Goal: Task Accomplishment & Management: Manage account settings

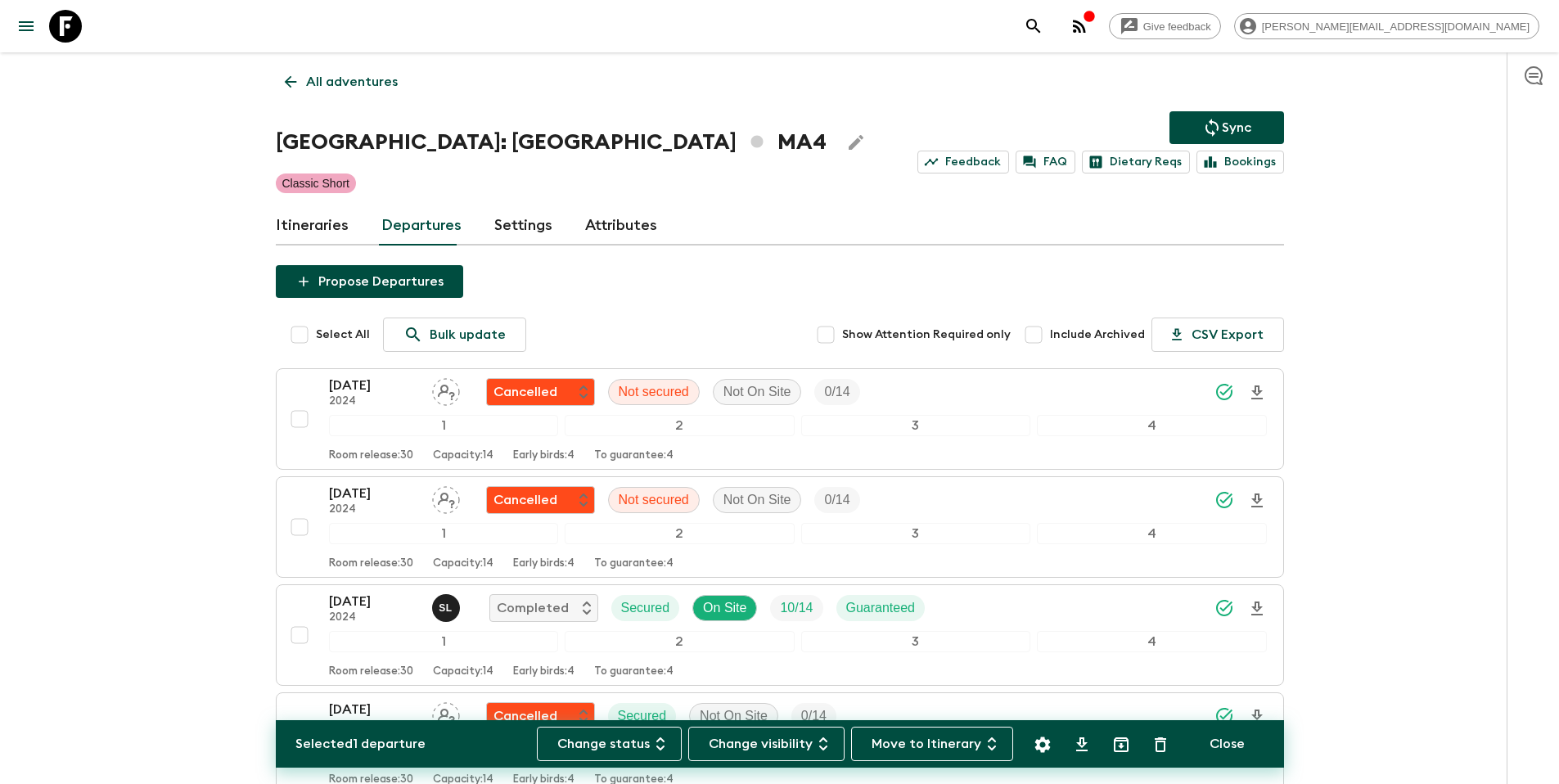
click at [358, 88] on p "All adventures" at bounding box center [352, 81] width 92 height 19
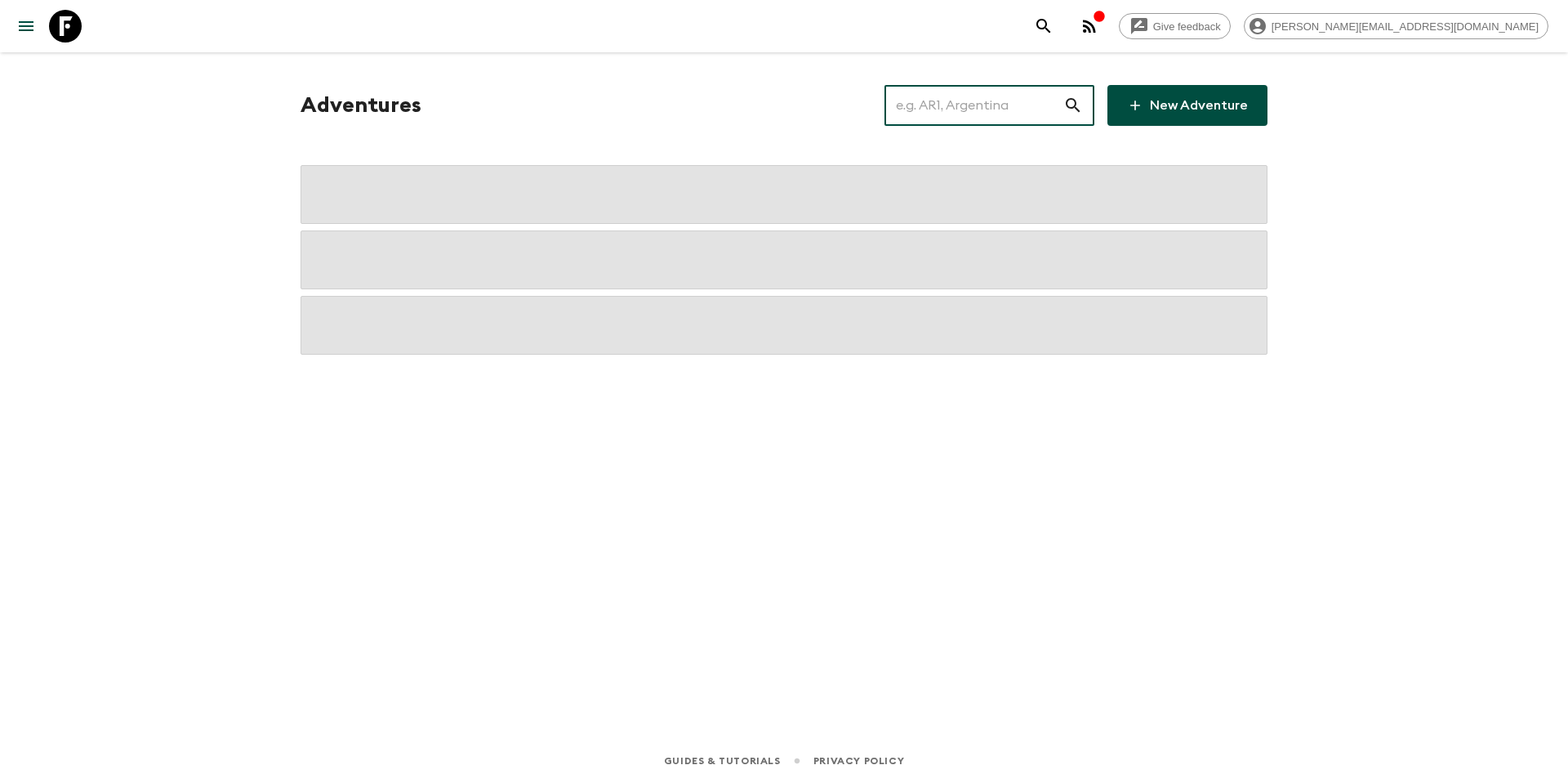
click at [965, 103] on input "text" at bounding box center [973, 105] width 178 height 46
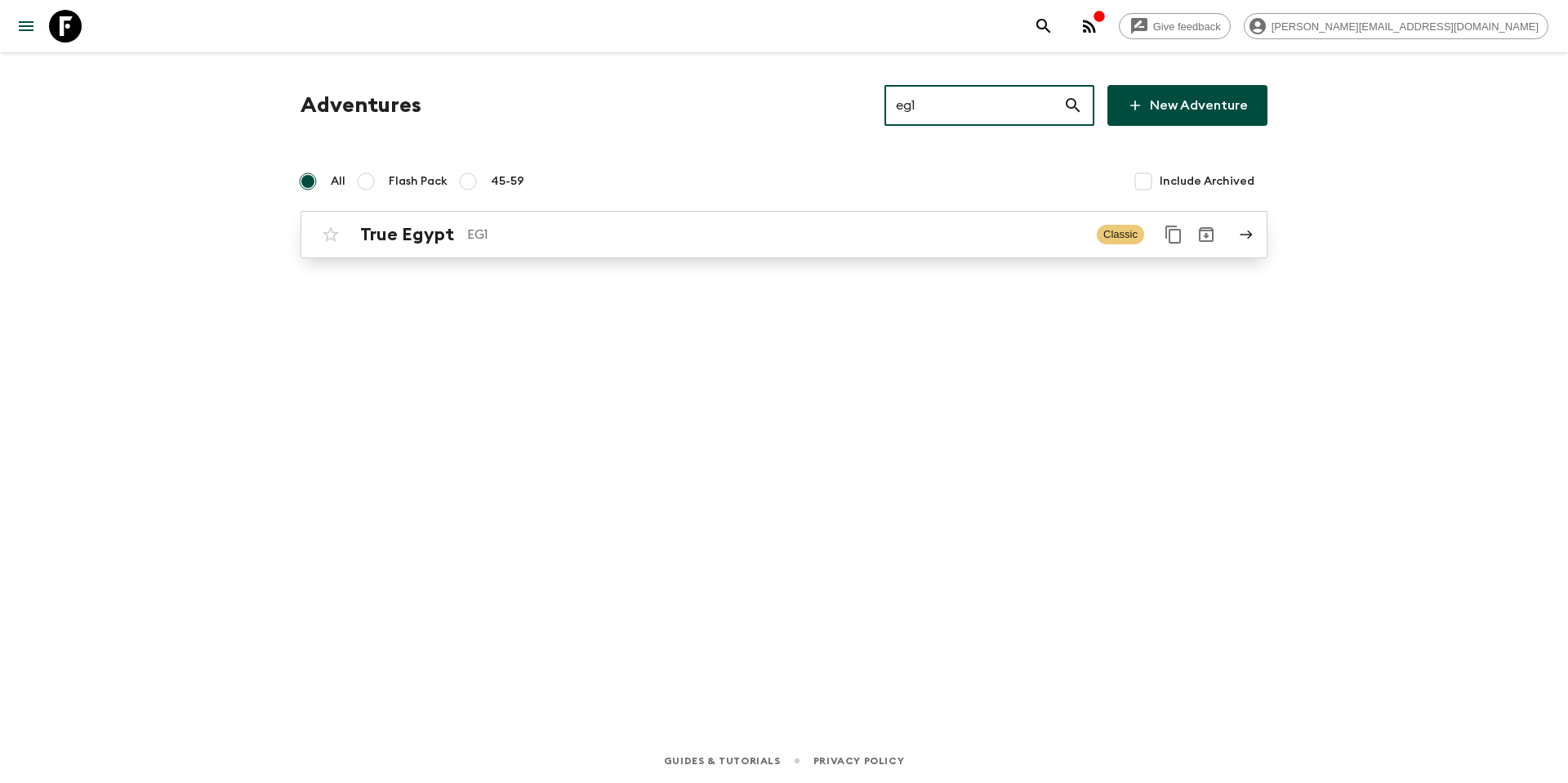
type input "eg1"
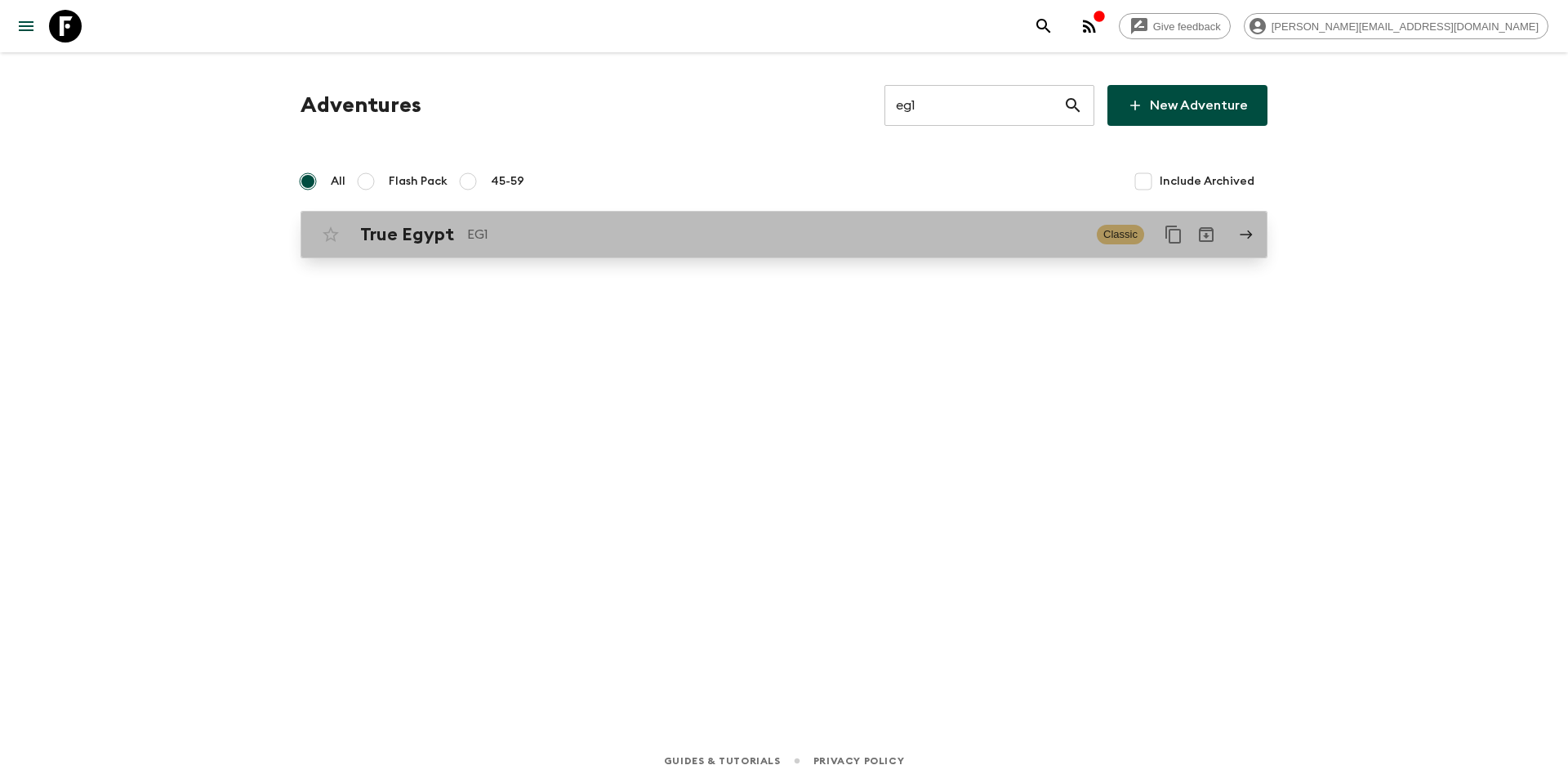
click at [739, 241] on p "EG1" at bounding box center [776, 234] width 617 height 19
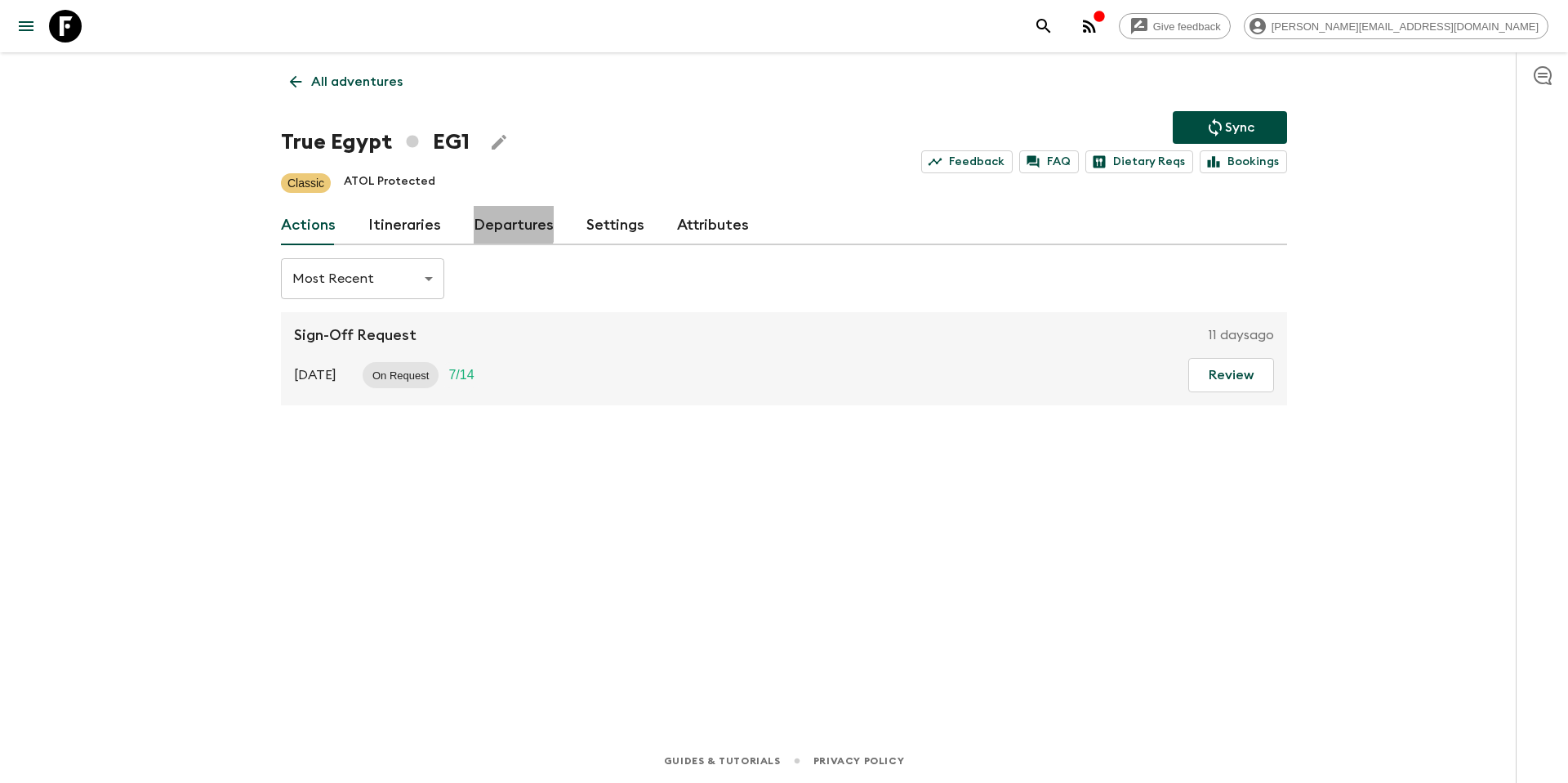
click at [500, 223] on link "Departures" at bounding box center [513, 225] width 80 height 39
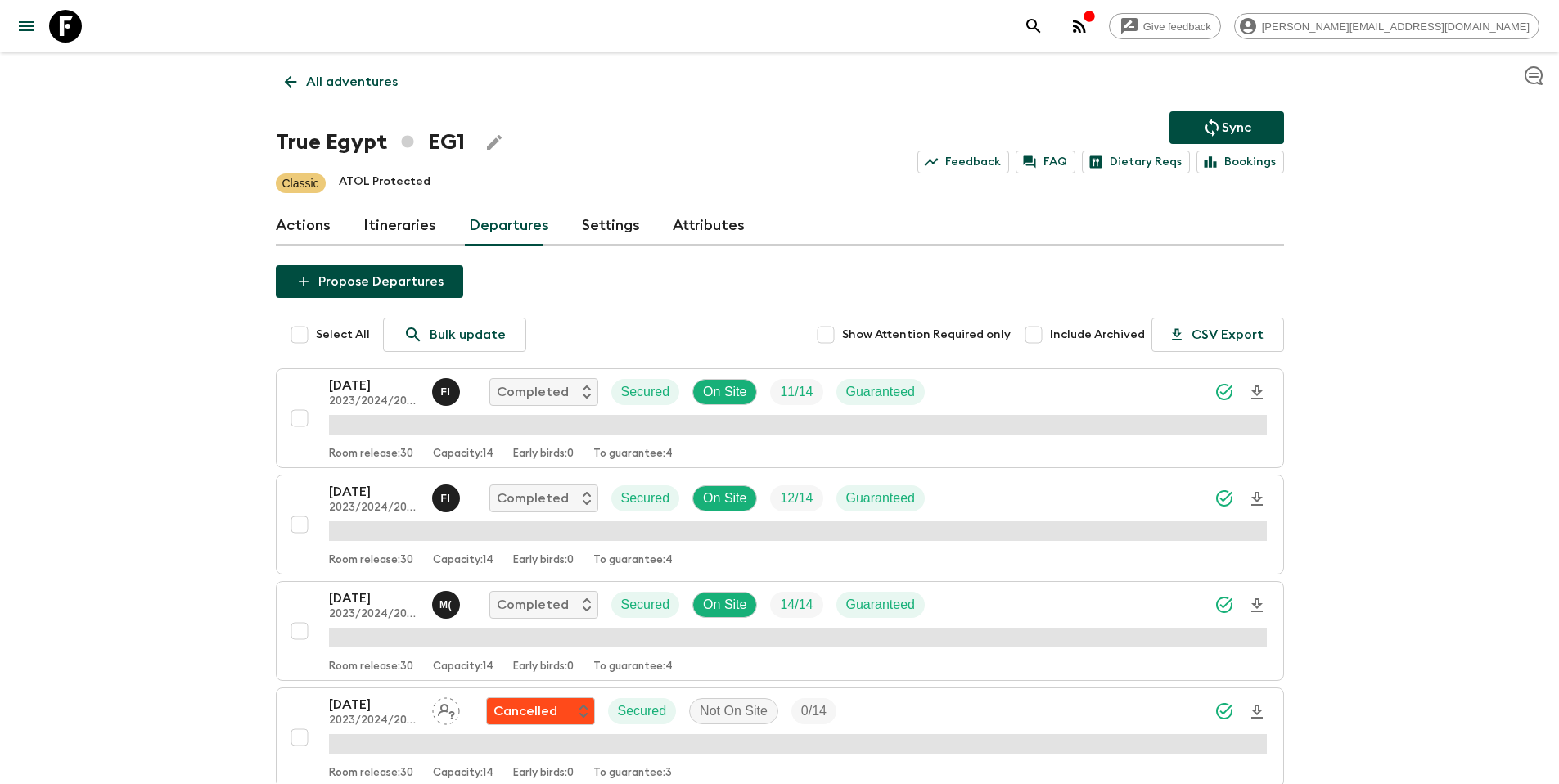
scroll to position [2014, 0]
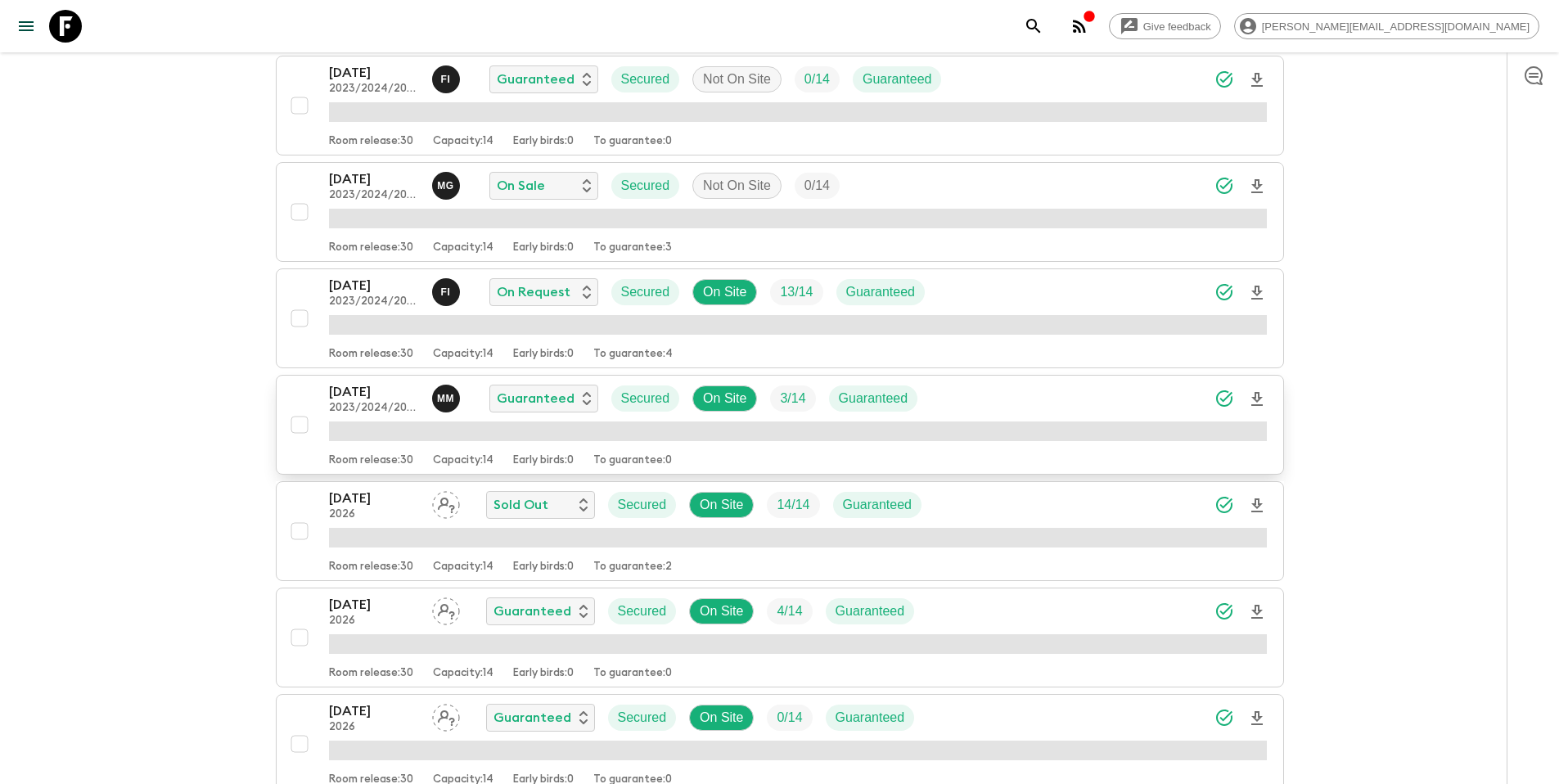
click at [1051, 396] on div "[DATE] 2023/2024/2025 M M Guaranteed Secured On Site 3 / 14 Guaranteed" at bounding box center [799, 398] width 938 height 33
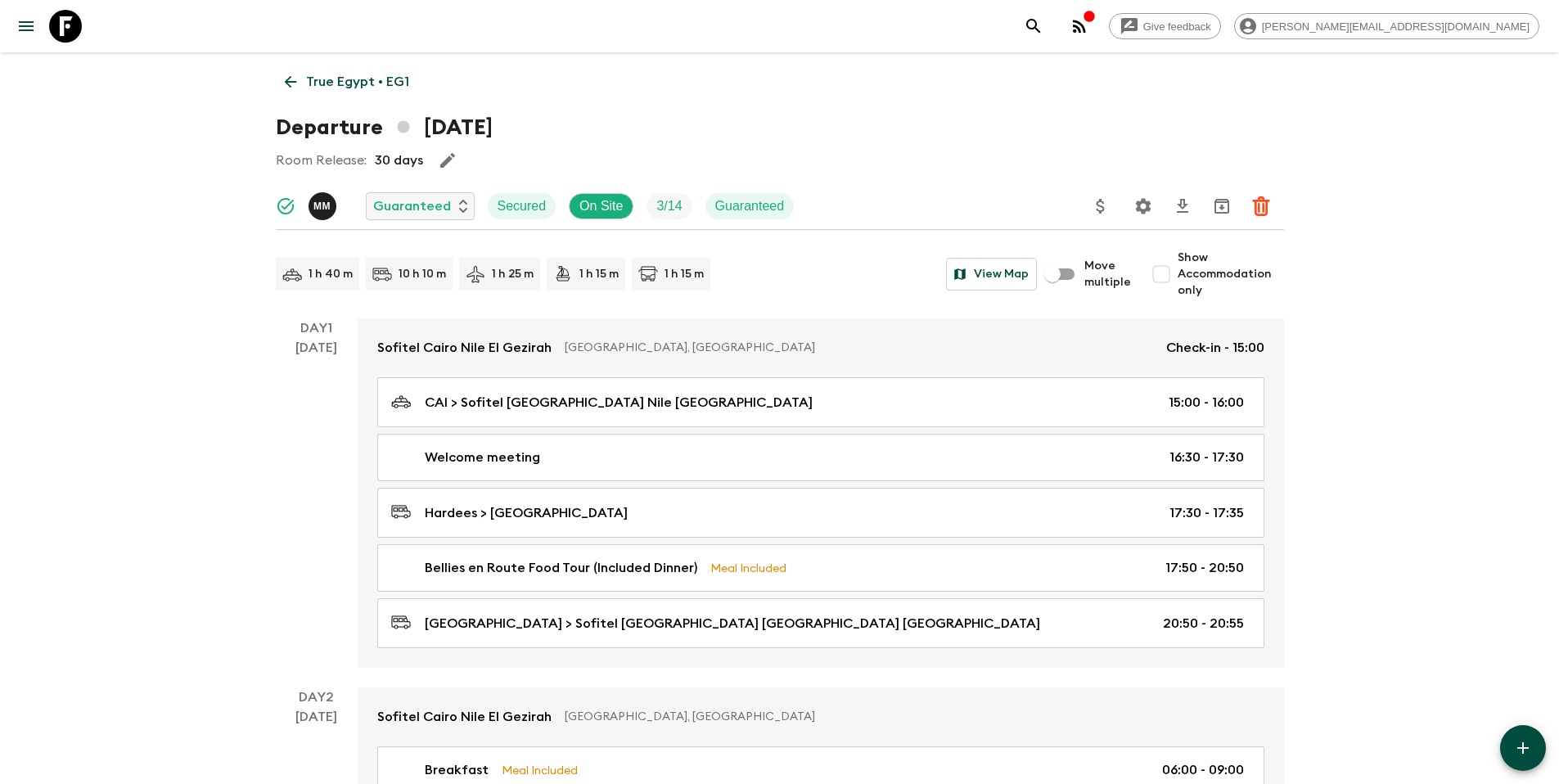
click at [1101, 211] on icon "Update Price, Early Bird Discount and Costs" at bounding box center [1100, 206] width 8 height 15
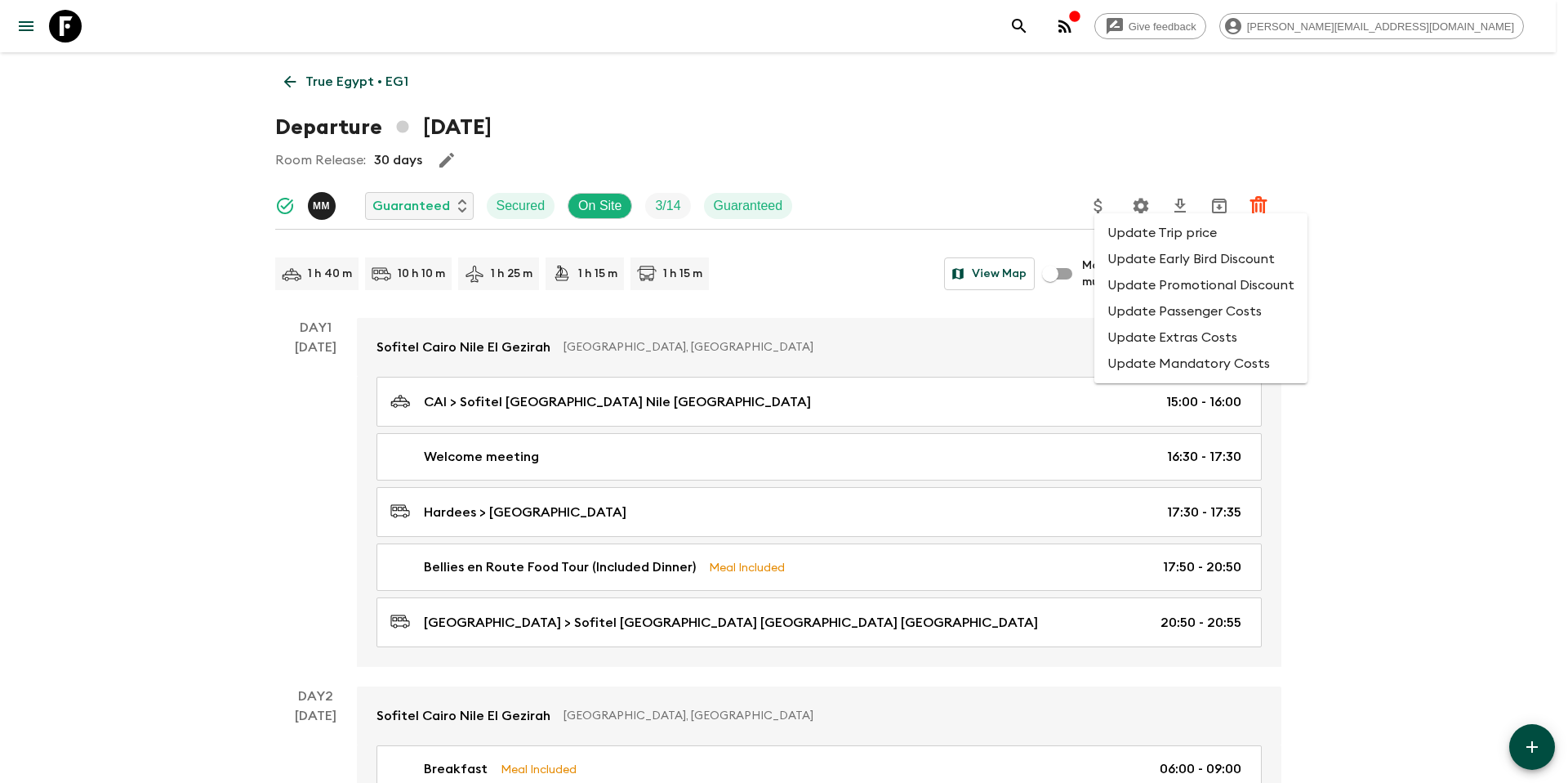
click at [1125, 287] on li "Update Promotional Discount" at bounding box center [1201, 285] width 213 height 27
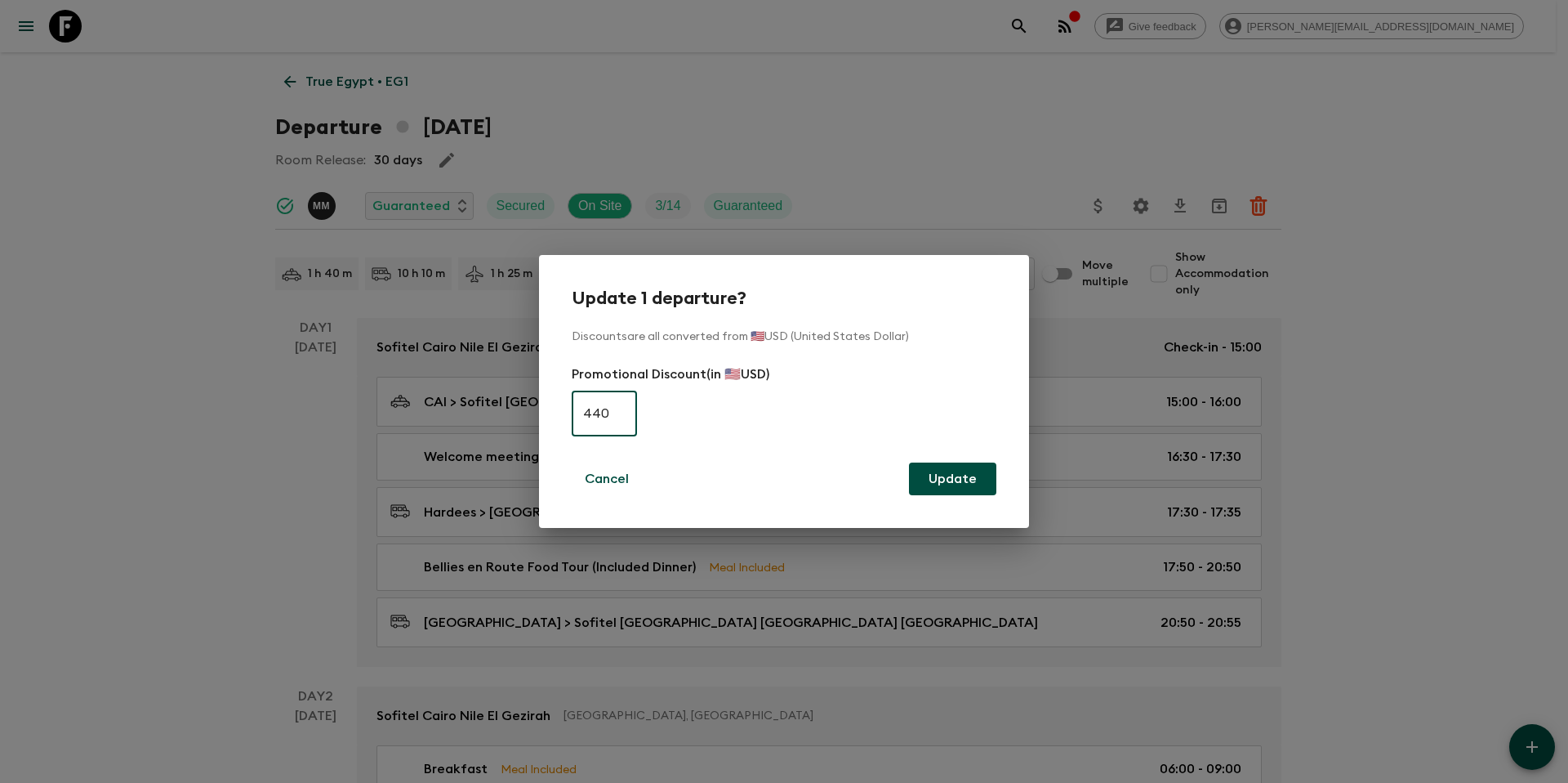
click at [618, 425] on input "440" at bounding box center [604, 414] width 65 height 46
type input "0"
click at [958, 479] on button "Update" at bounding box center [952, 478] width 87 height 33
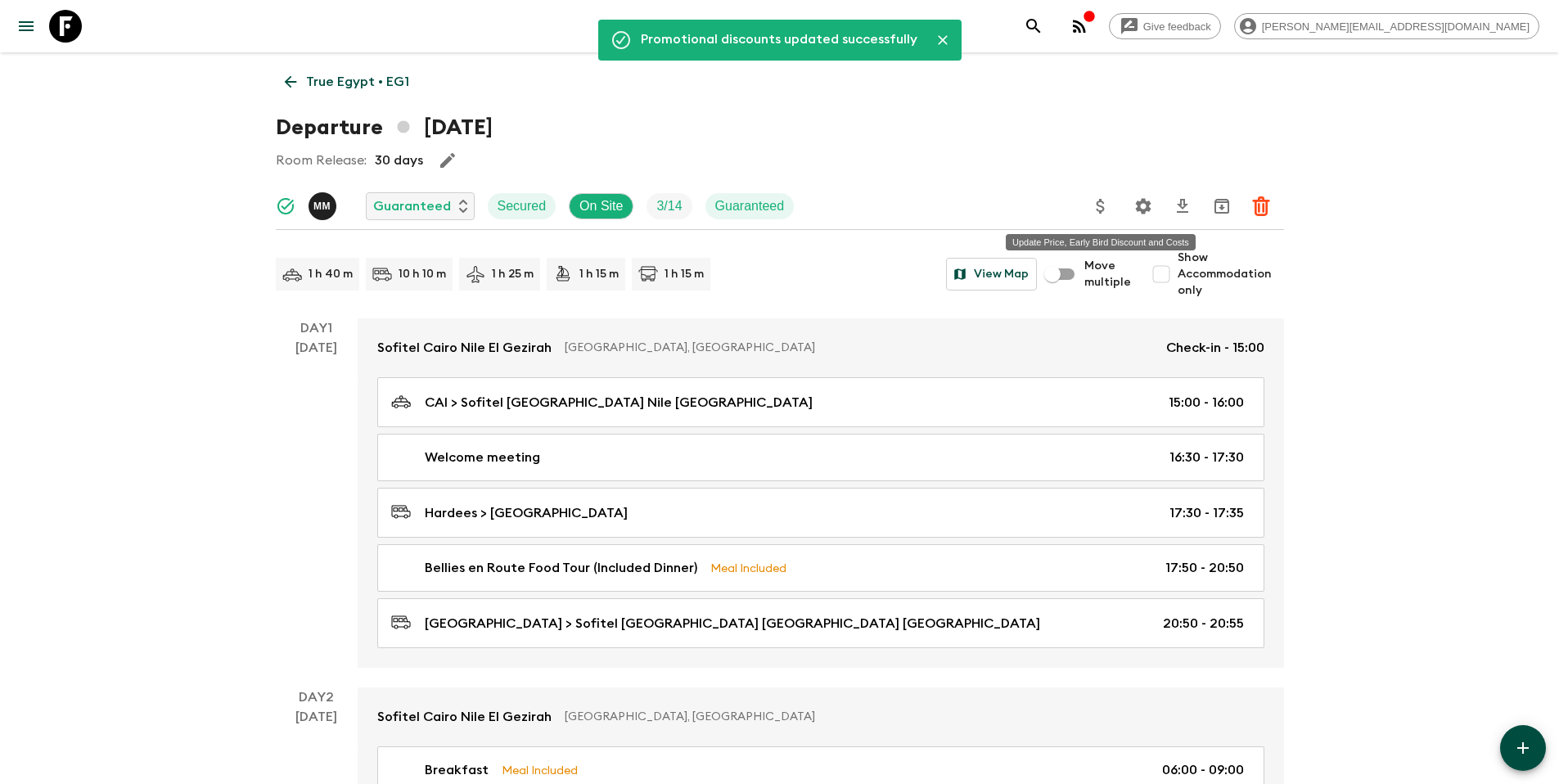
click at [1099, 208] on icon "Update Price, Early Bird Discount and Costs" at bounding box center [1100, 206] width 19 height 19
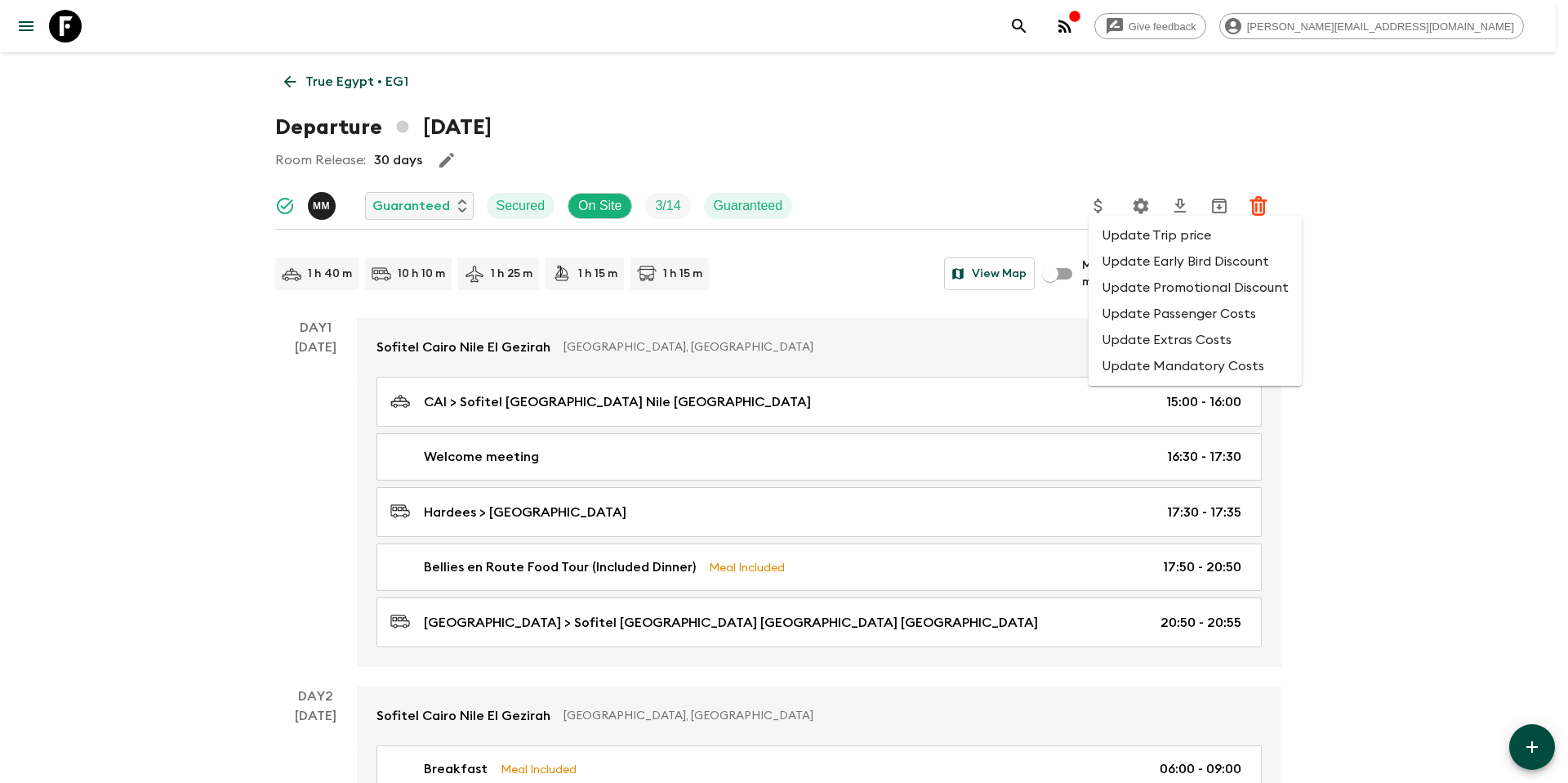
click at [1128, 291] on li "Update Promotional Discount" at bounding box center [1194, 288] width 213 height 27
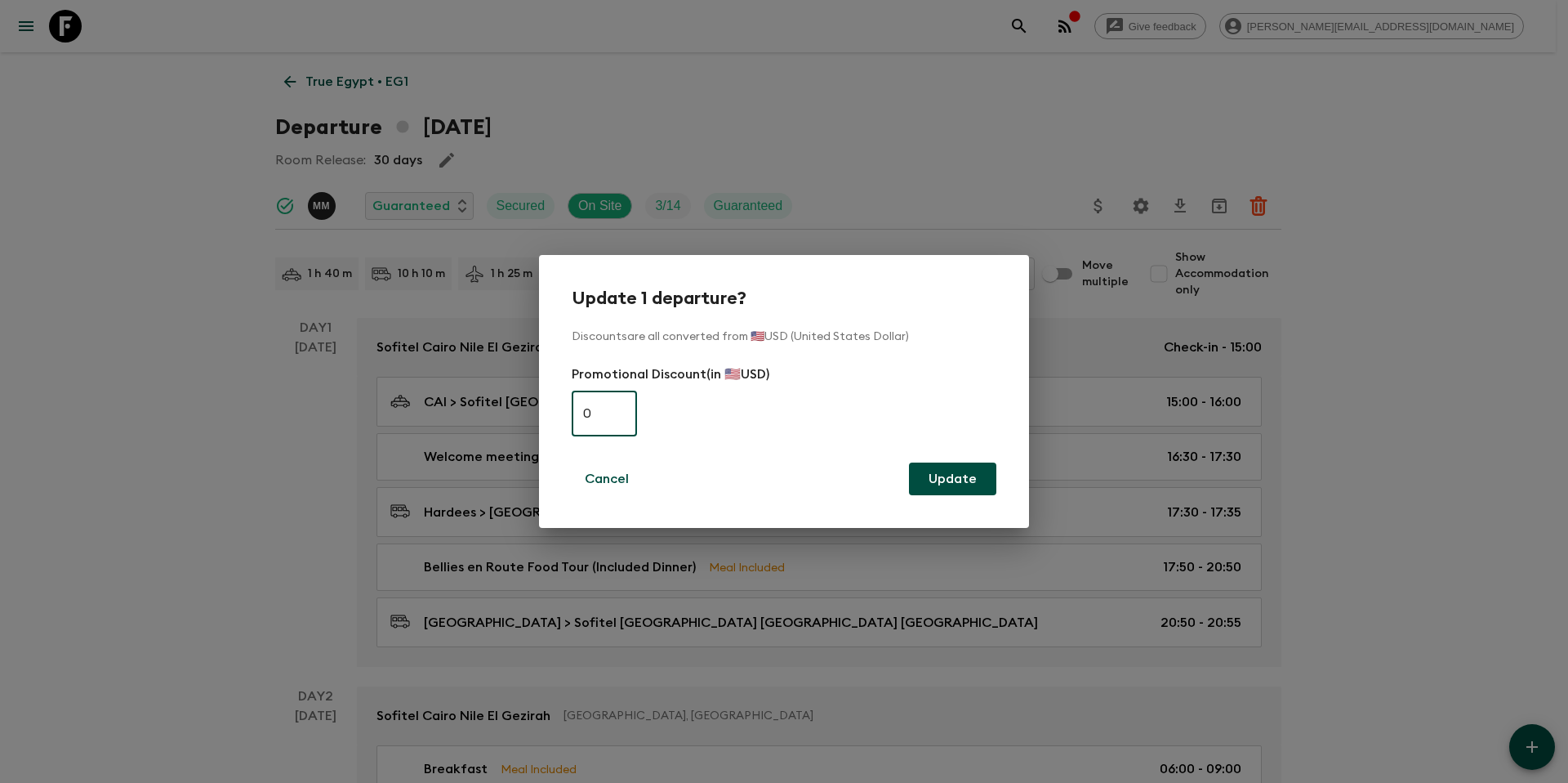
click at [936, 481] on button "Update" at bounding box center [952, 478] width 87 height 33
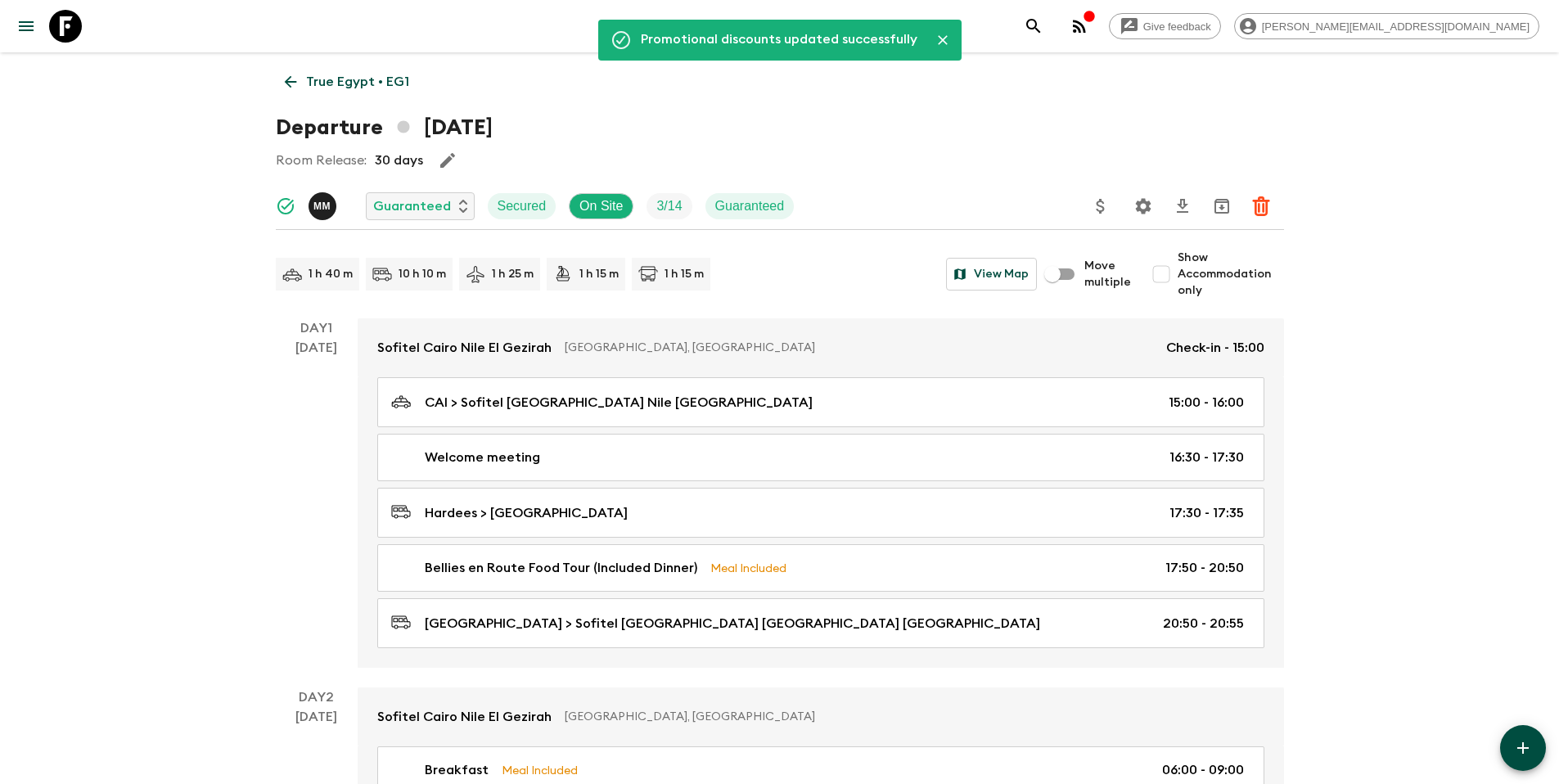
click at [320, 74] on p "True Egypt • EG1" at bounding box center [358, 81] width 103 height 19
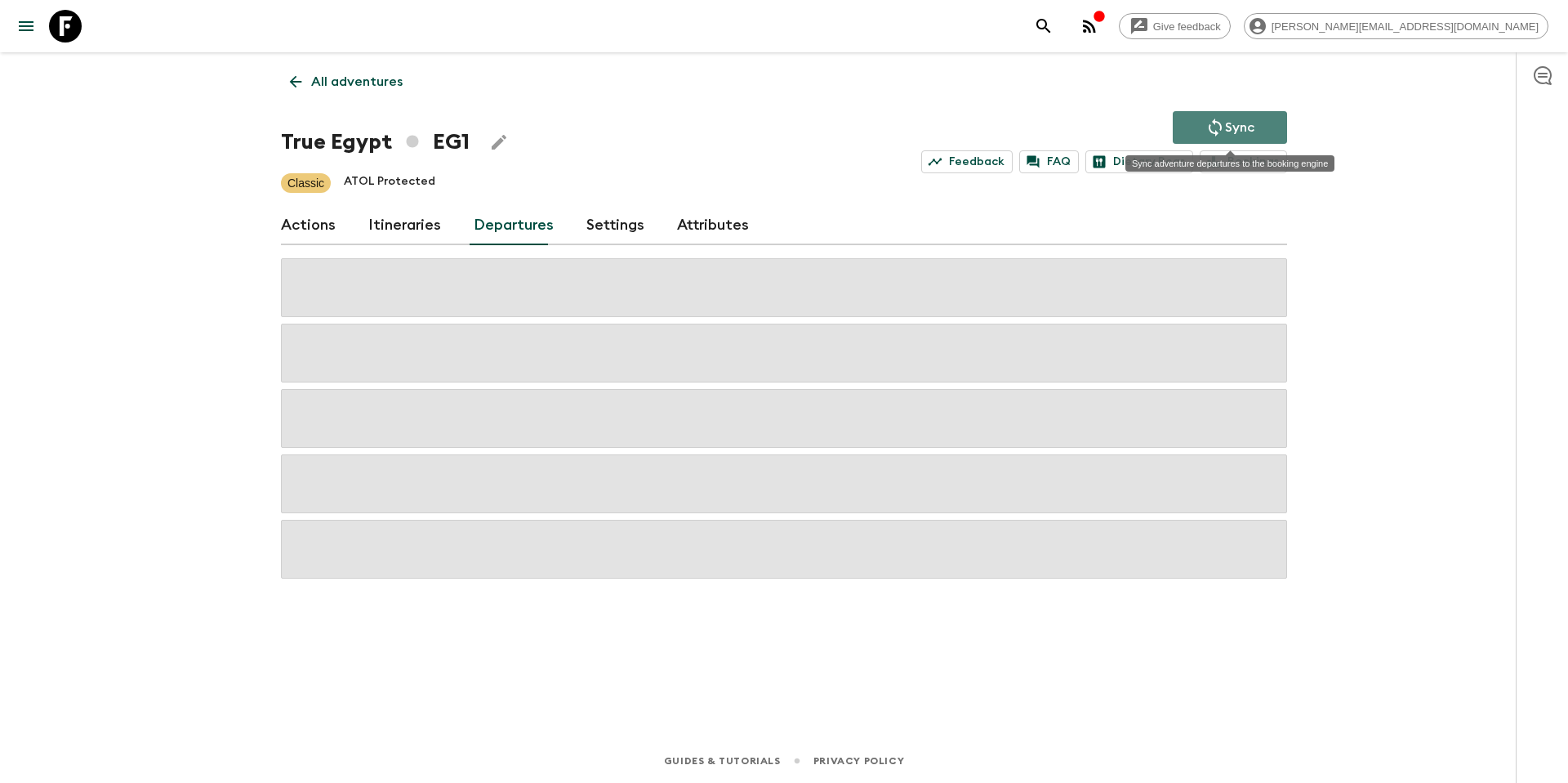
click at [1235, 119] on p "Sync" at bounding box center [1239, 127] width 29 height 19
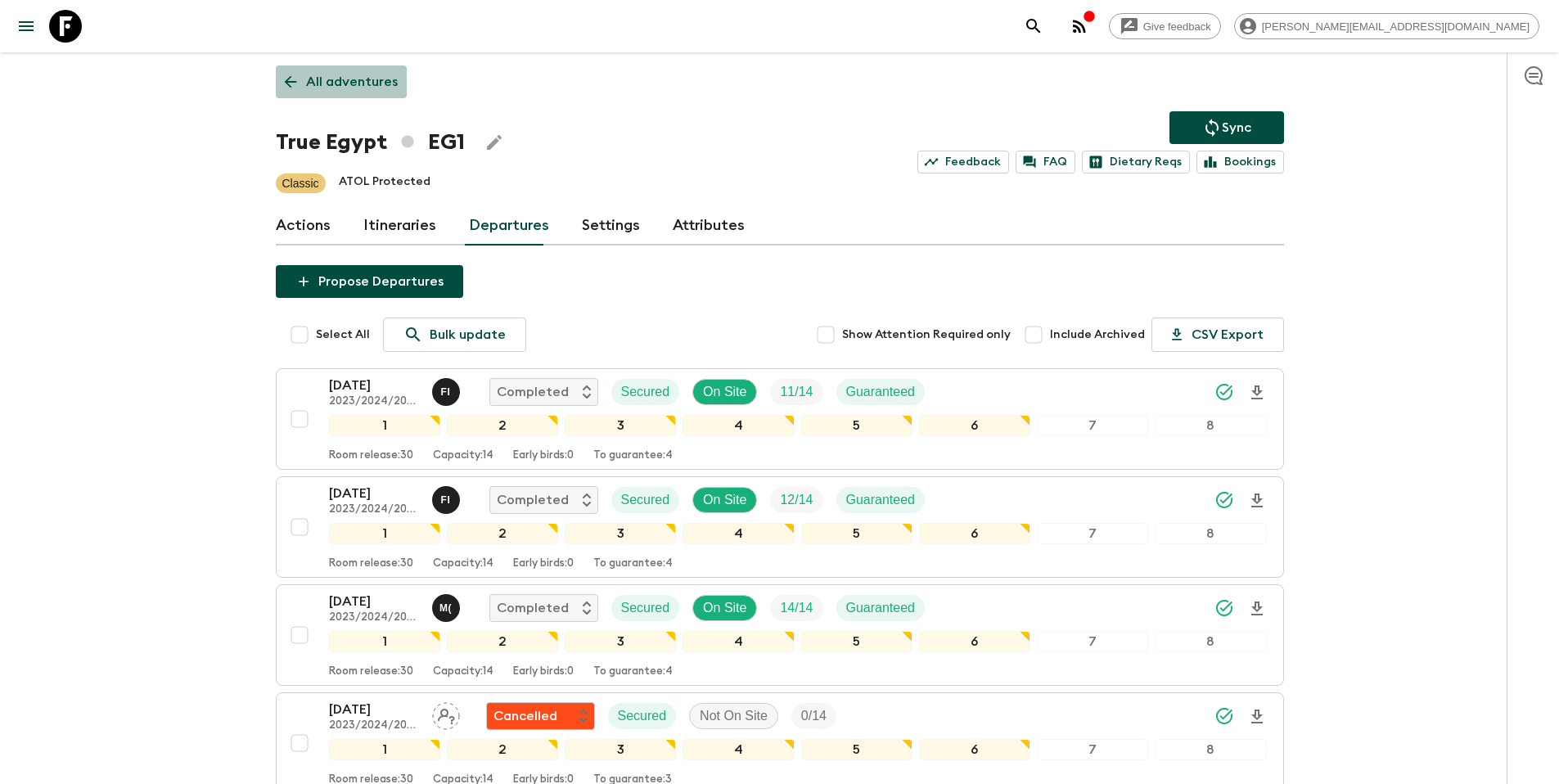
click at [380, 81] on p "All adventures" at bounding box center [352, 81] width 92 height 19
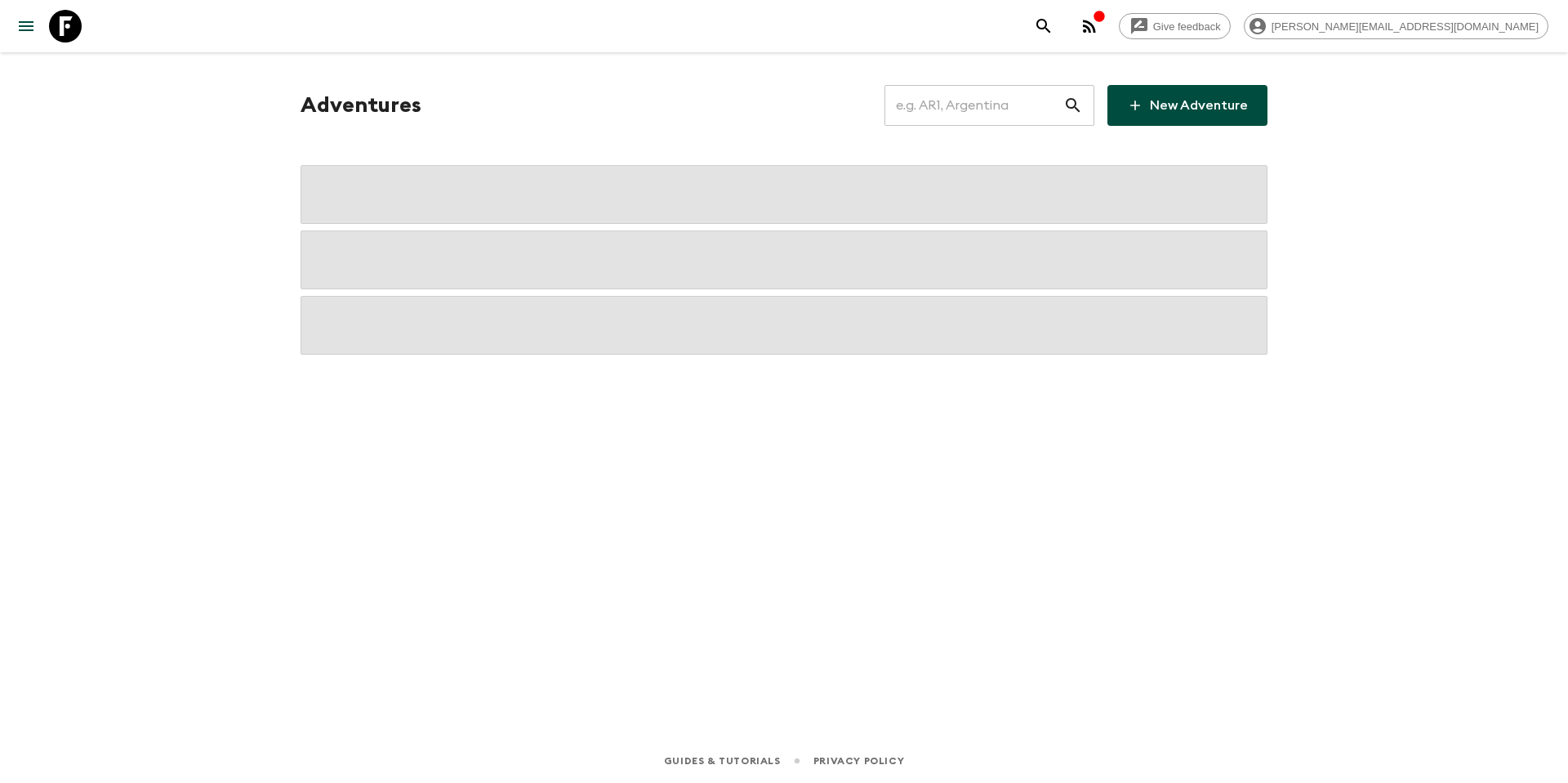
click at [959, 105] on input "text" at bounding box center [973, 105] width 178 height 46
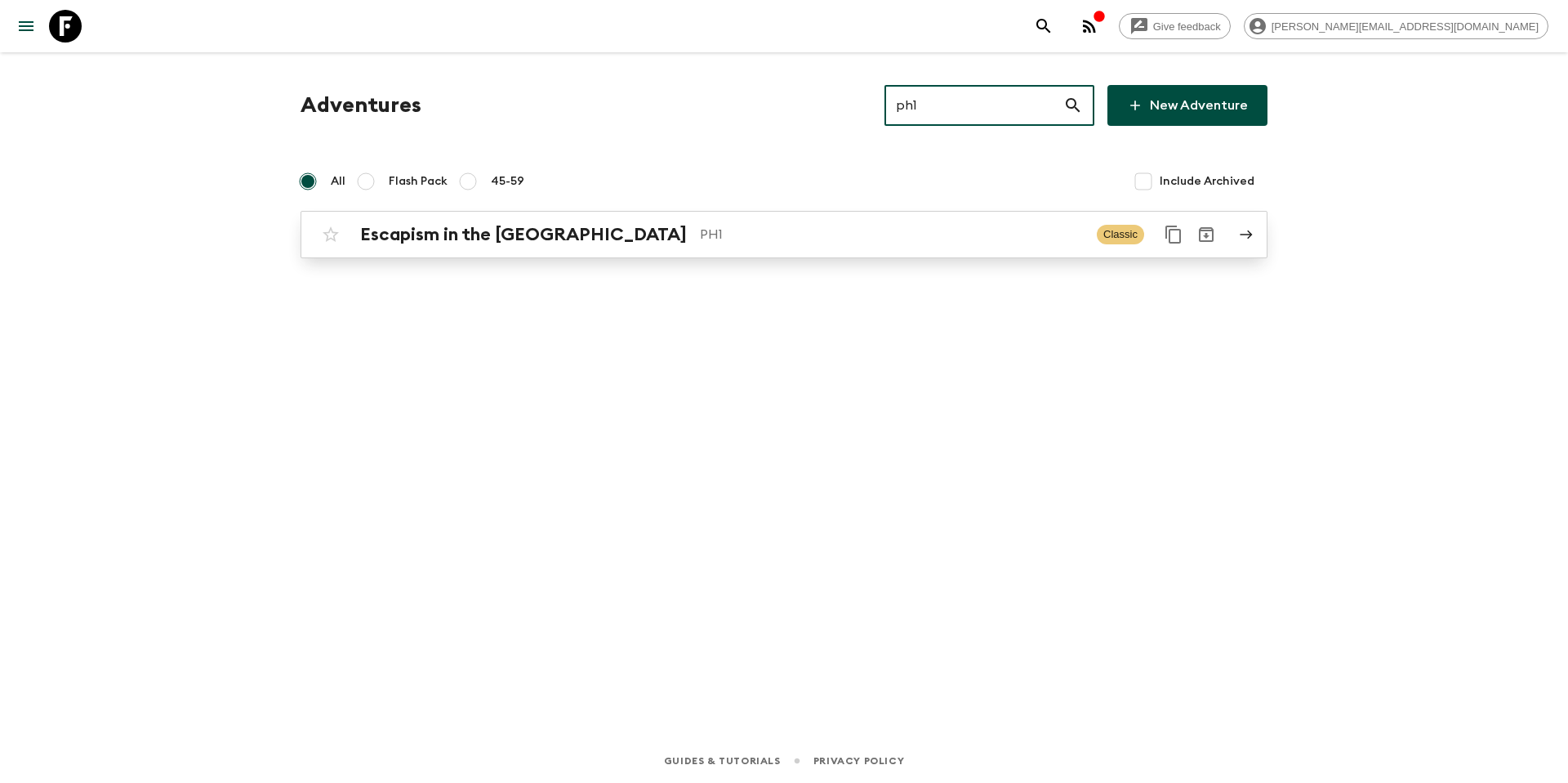
type input "ph1"
click at [792, 232] on p "PH1" at bounding box center [891, 234] width 384 height 19
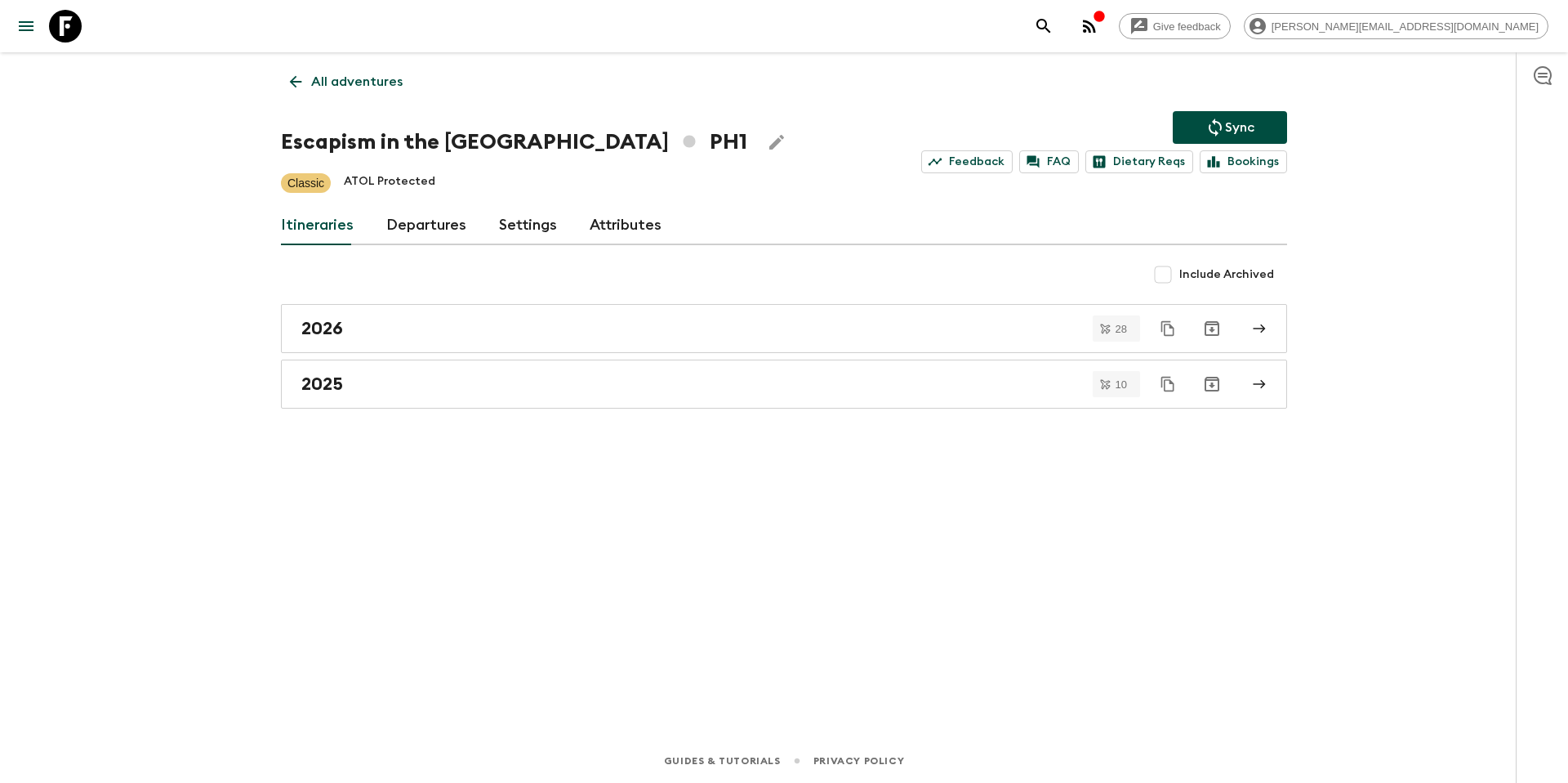
click at [440, 224] on link "Departures" at bounding box center [426, 225] width 80 height 39
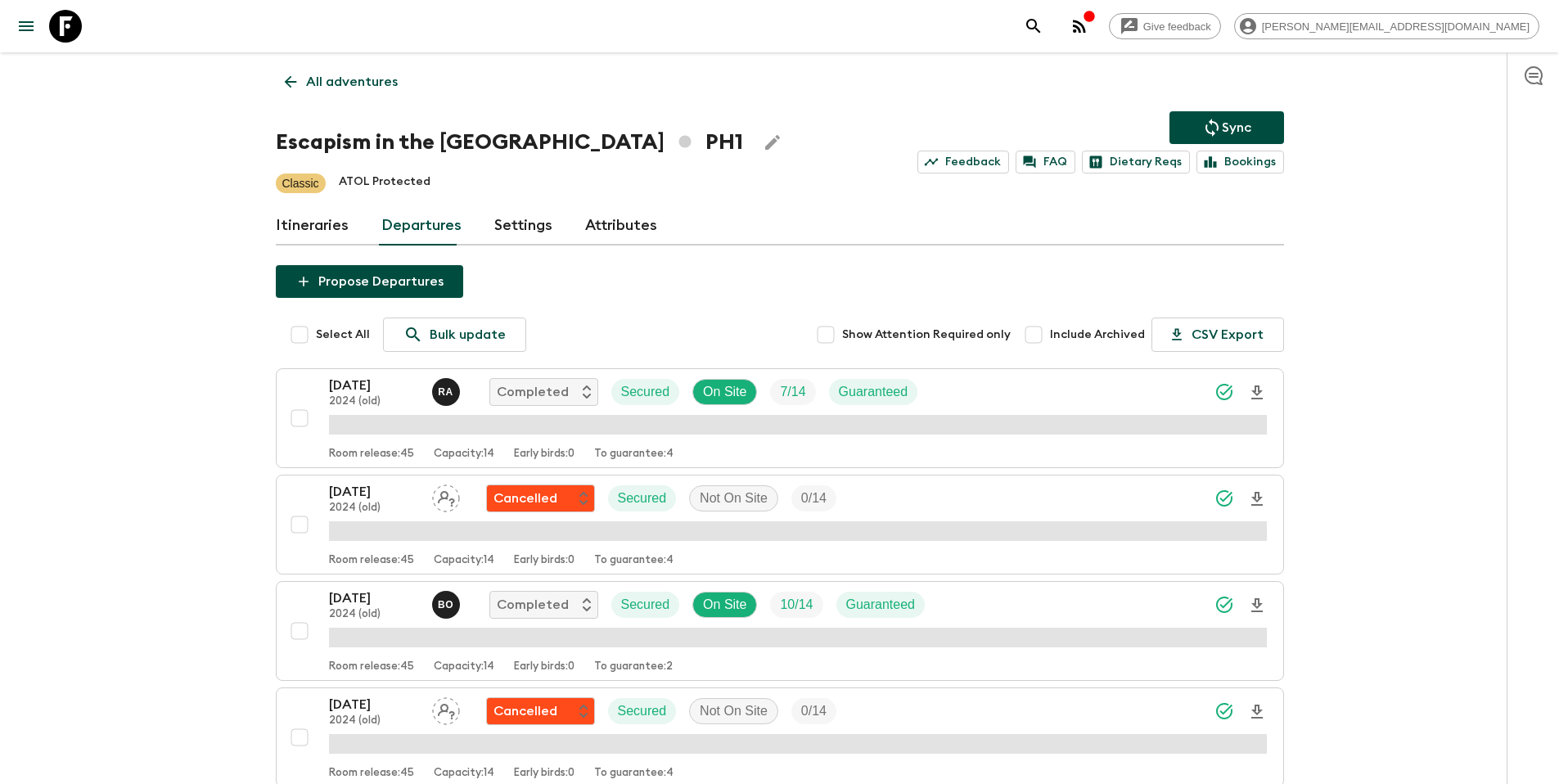
scroll to position [1589, 0]
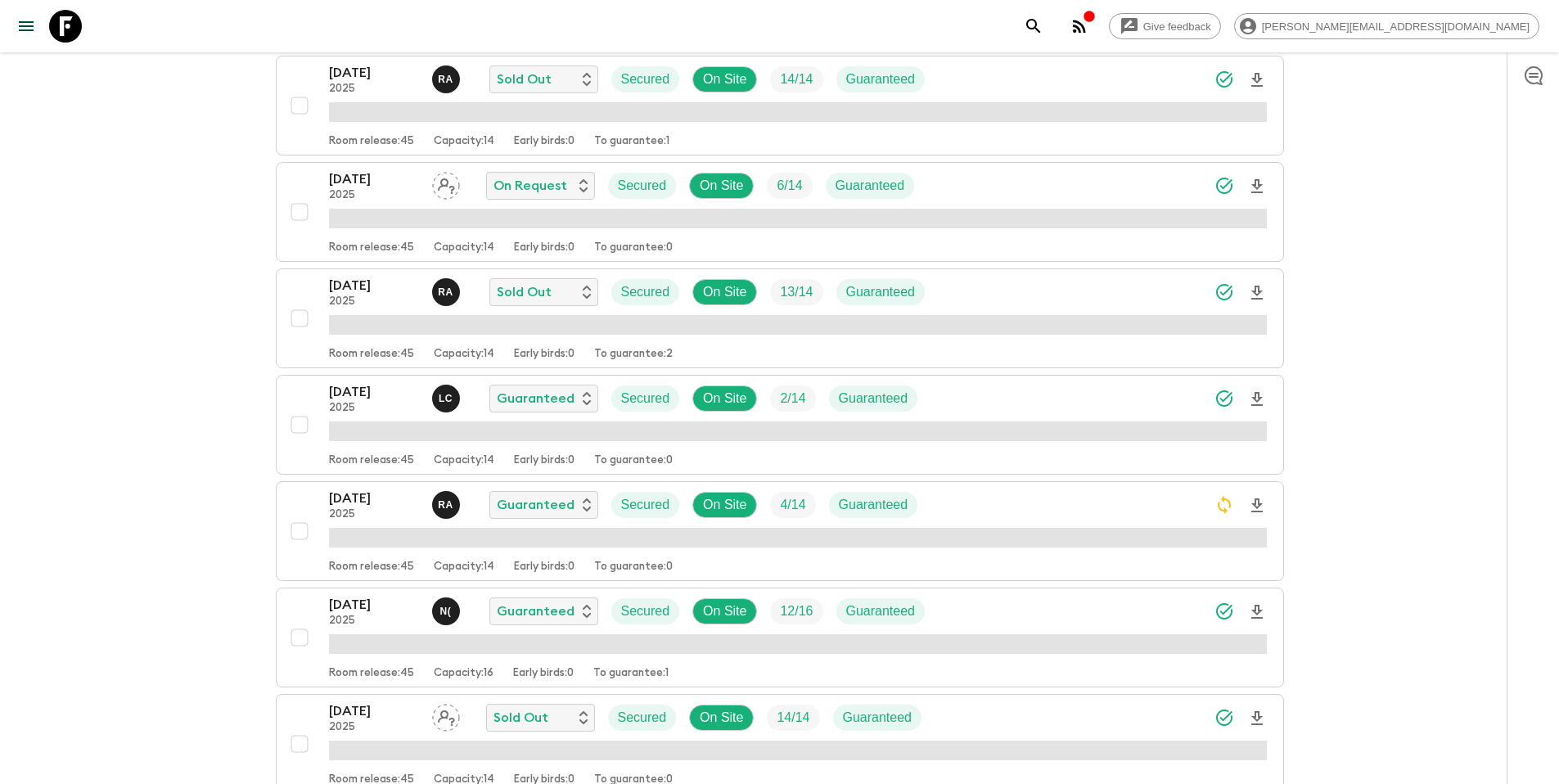
click at [1052, 407] on div "[DATE] 2025 L C Guaranteed Secured On Site 2 / 14 Guaranteed" at bounding box center [799, 398] width 938 height 33
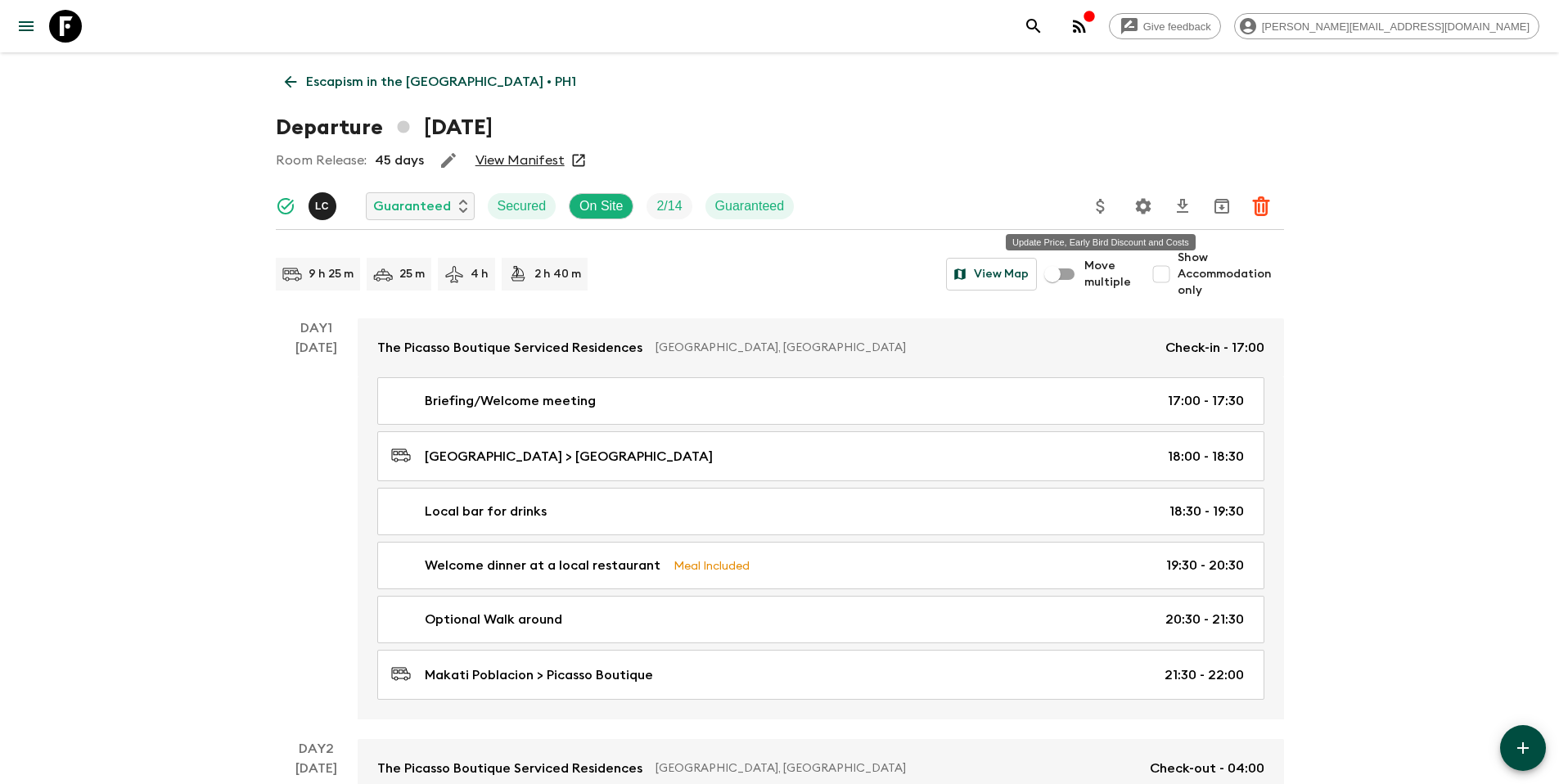
click at [1100, 204] on icon "Update Price, Early Bird Discount and Costs" at bounding box center [1100, 206] width 19 height 19
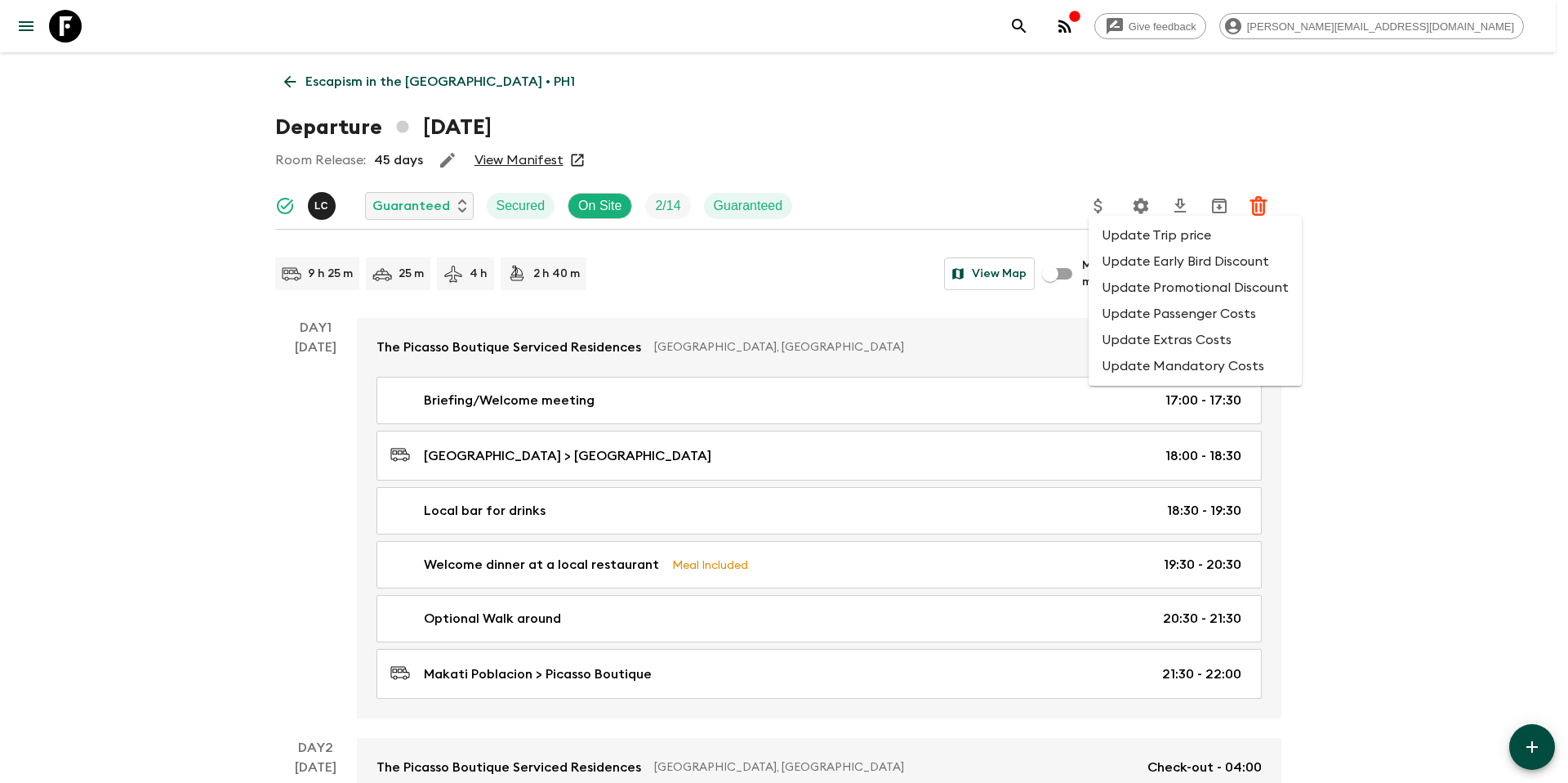
click at [1125, 285] on li "Update Promotional Discount" at bounding box center [1194, 288] width 213 height 27
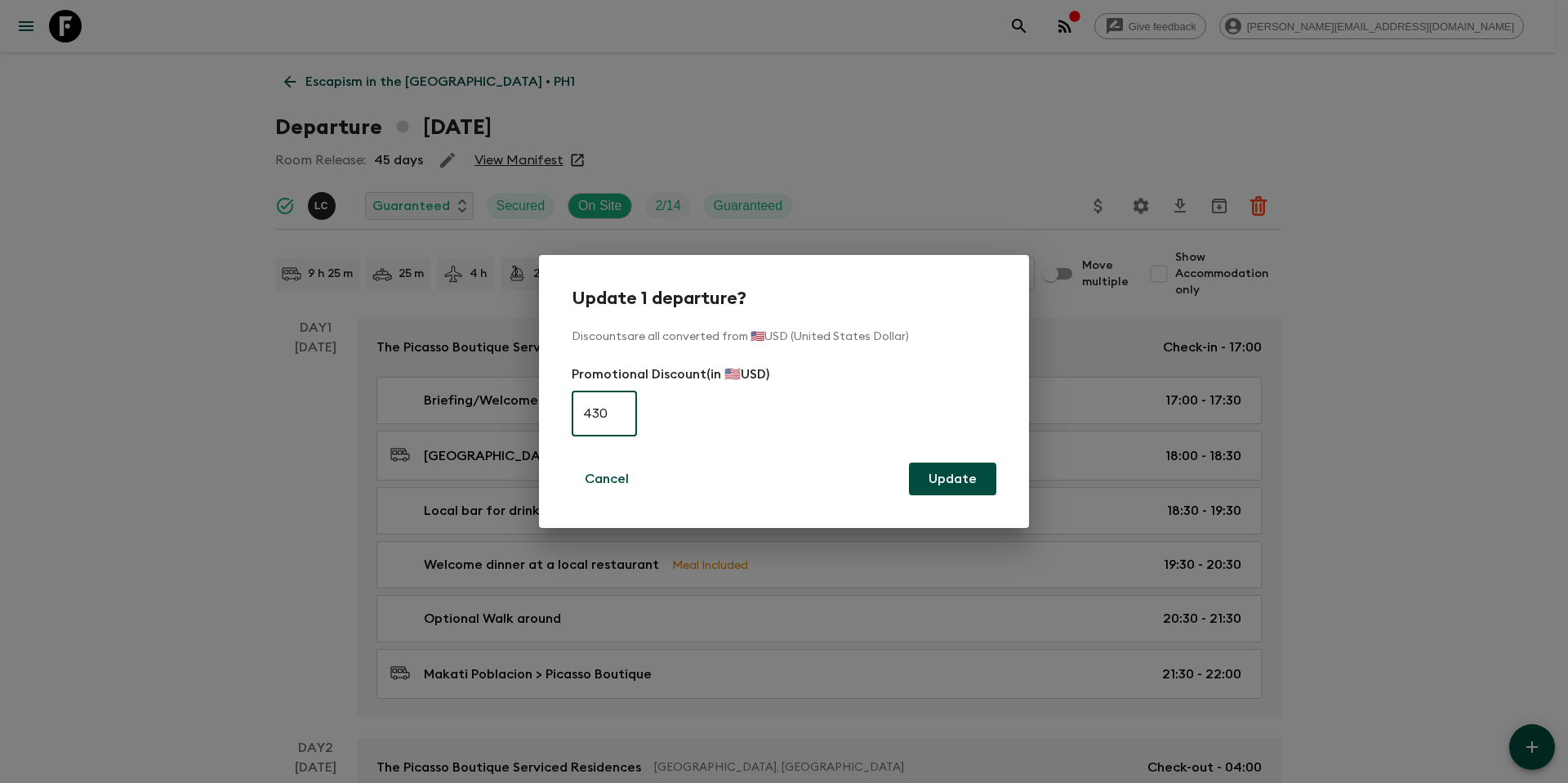
click at [597, 415] on input "430" at bounding box center [604, 414] width 65 height 46
type input "0"
click at [973, 483] on button "Update" at bounding box center [952, 478] width 87 height 33
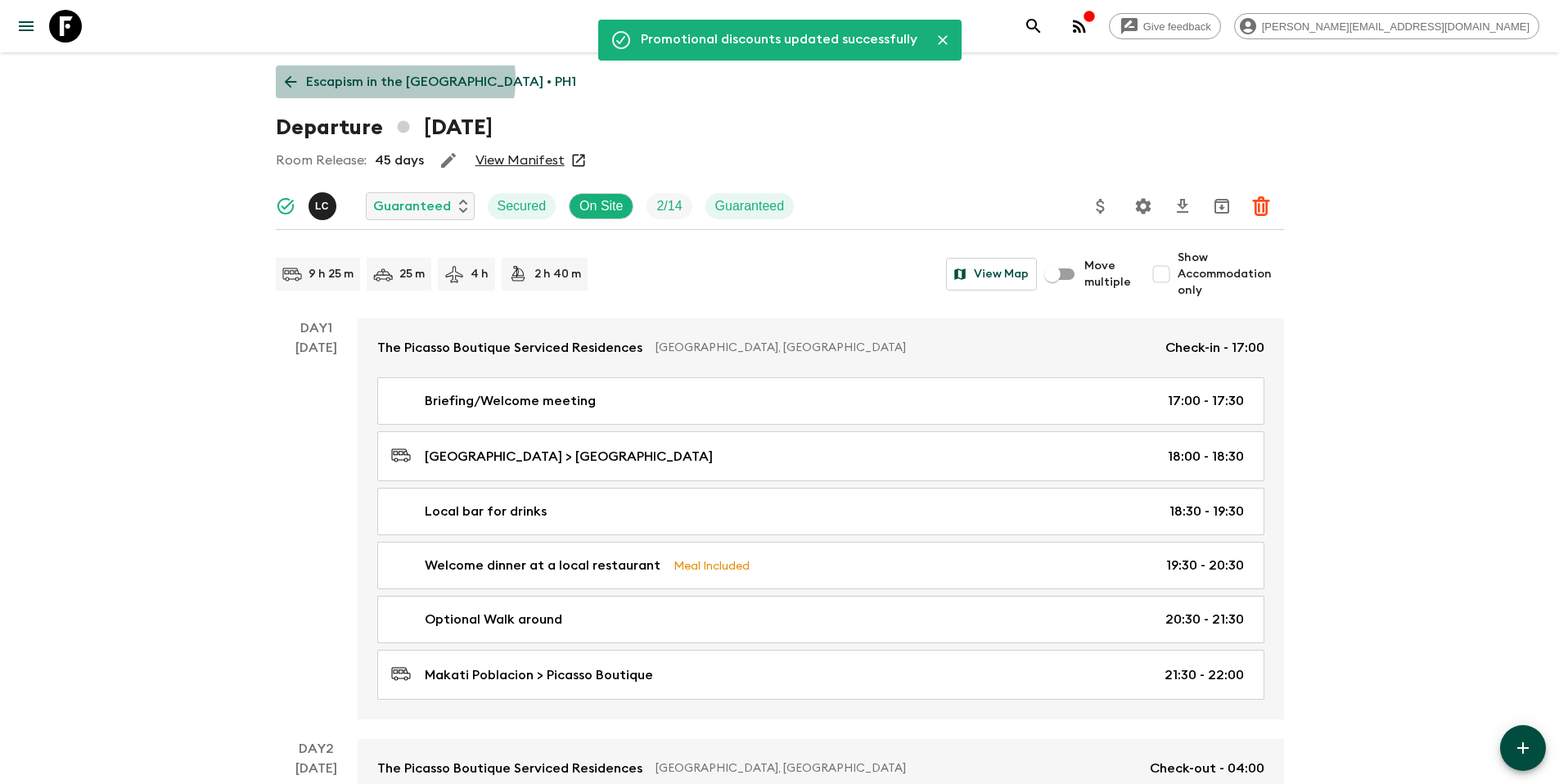
click at [394, 80] on p "Escapism in the [GEOGRAPHIC_DATA] • PH1" at bounding box center [441, 81] width 270 height 19
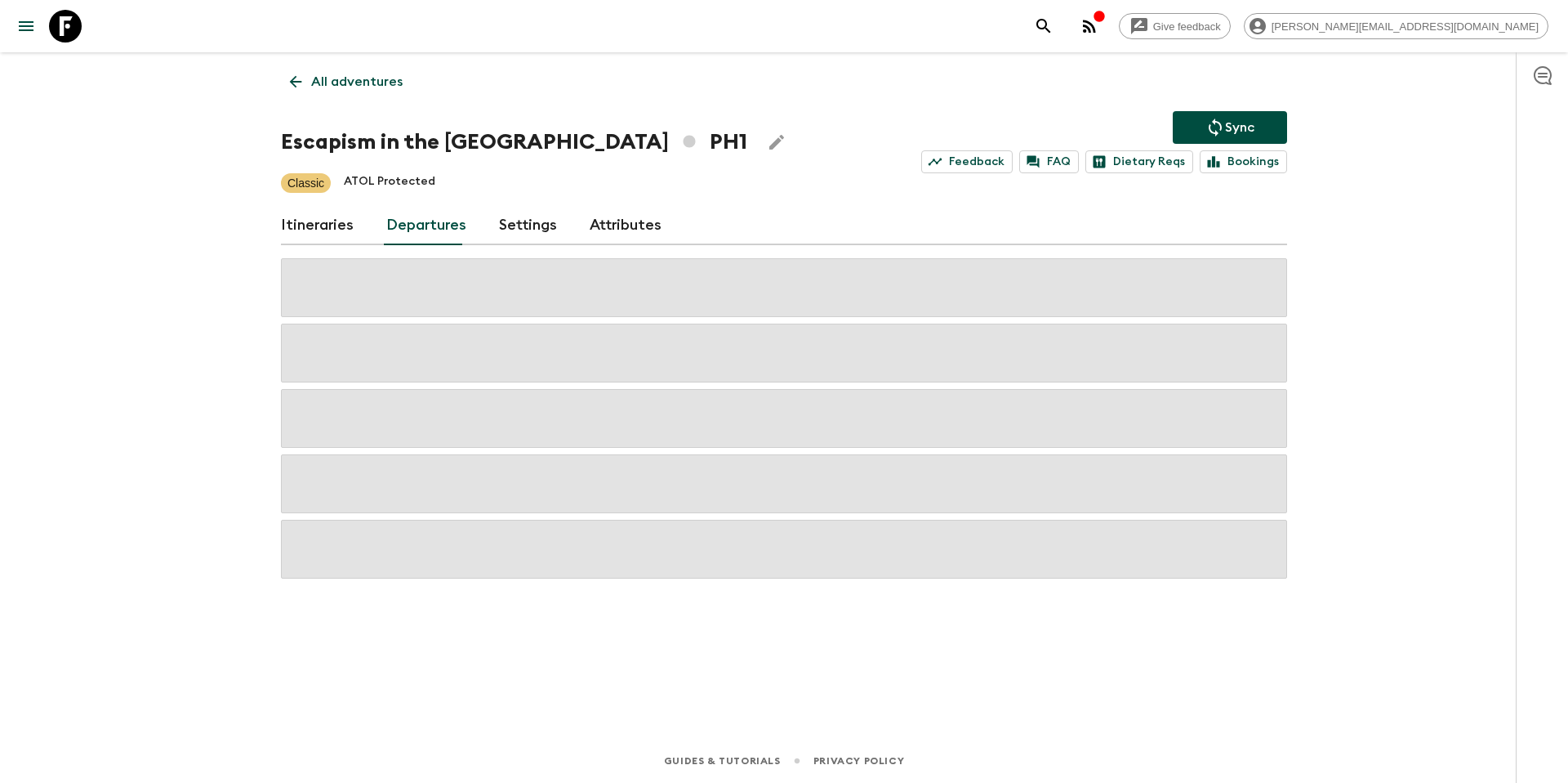
click at [1218, 123] on icon "Sync adventure departures to the booking engine" at bounding box center [1215, 127] width 13 height 18
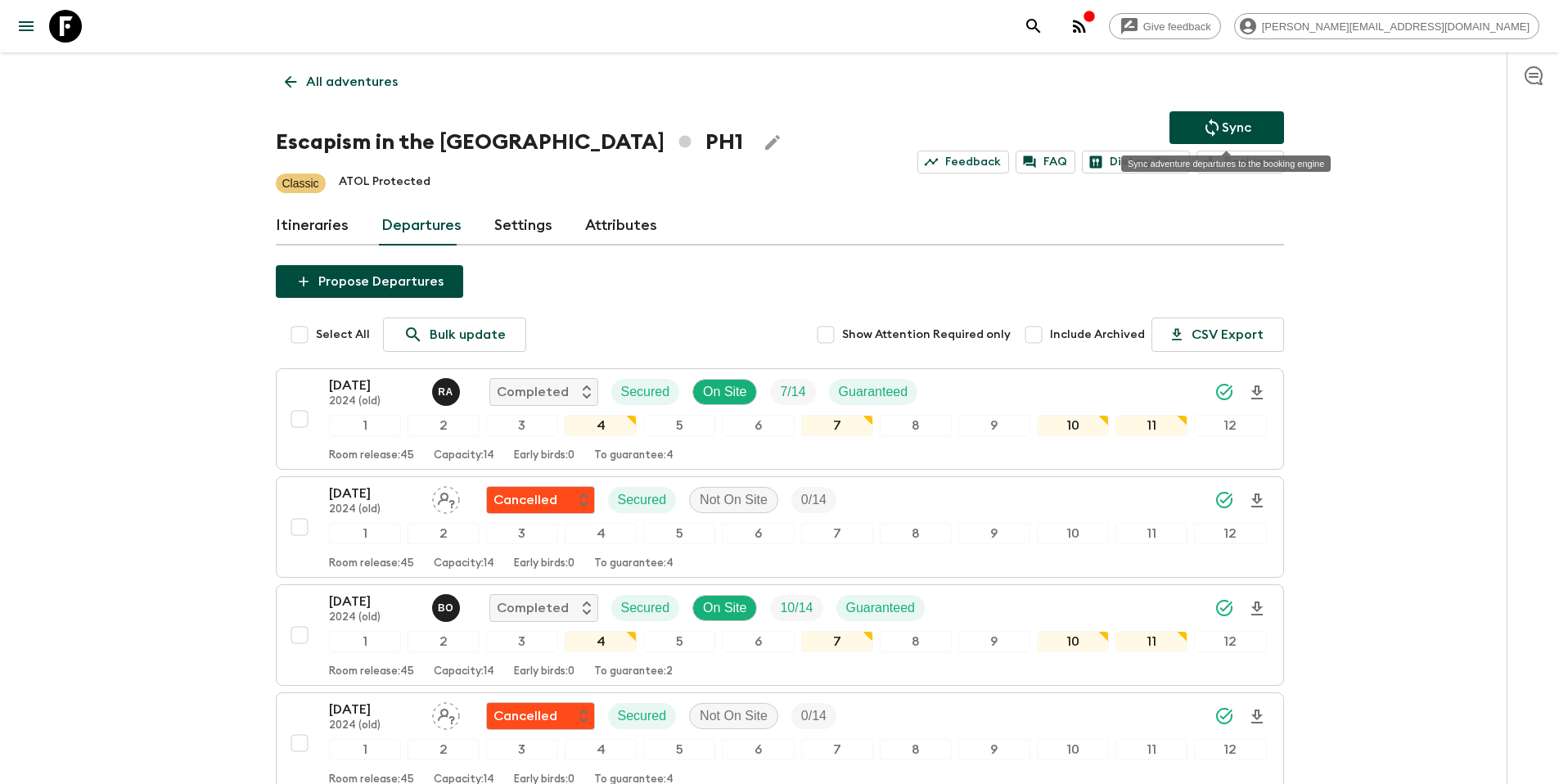
click at [1194, 128] on button "Sync" at bounding box center [1226, 127] width 114 height 33
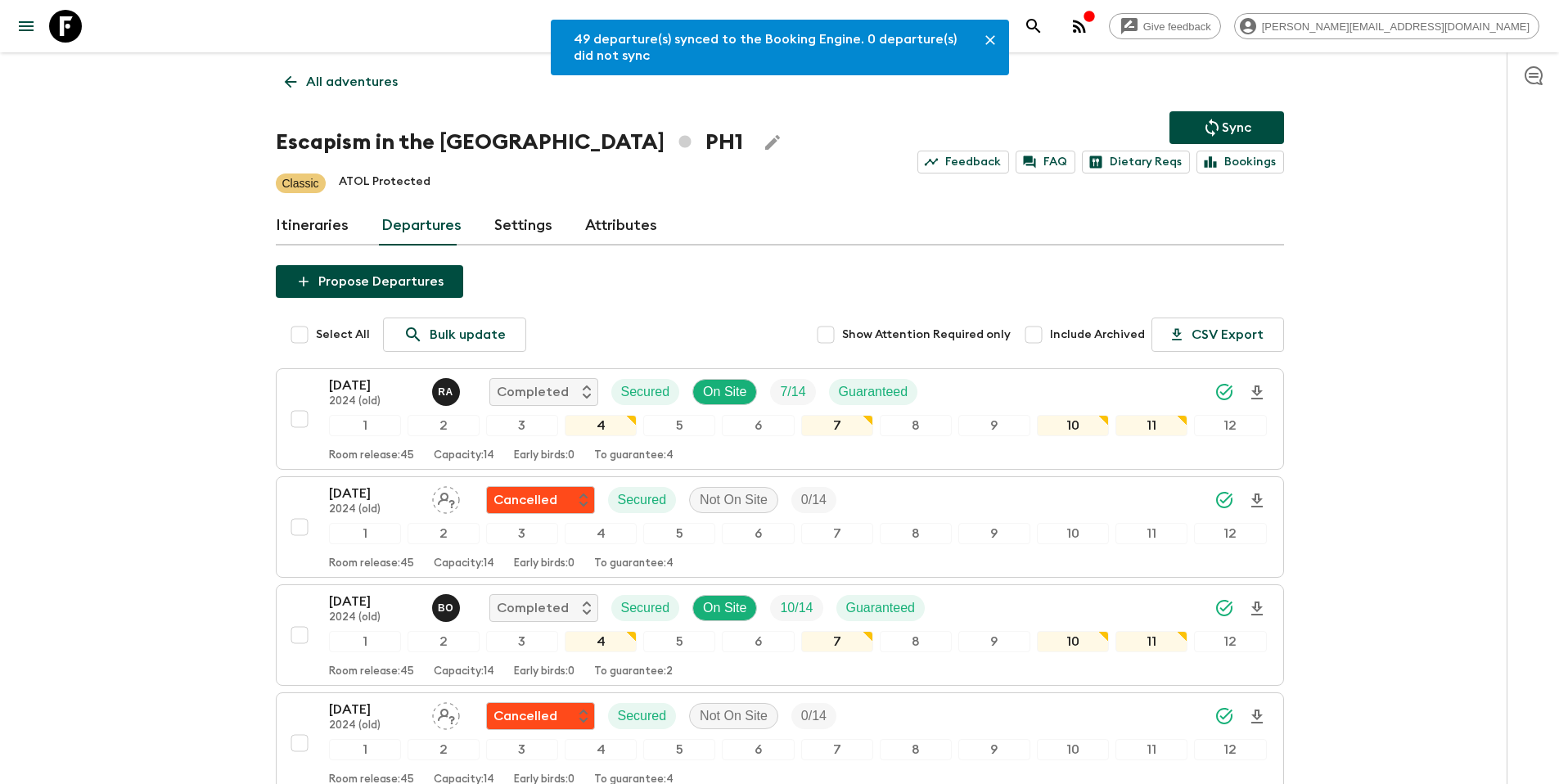
scroll to position [1613, 0]
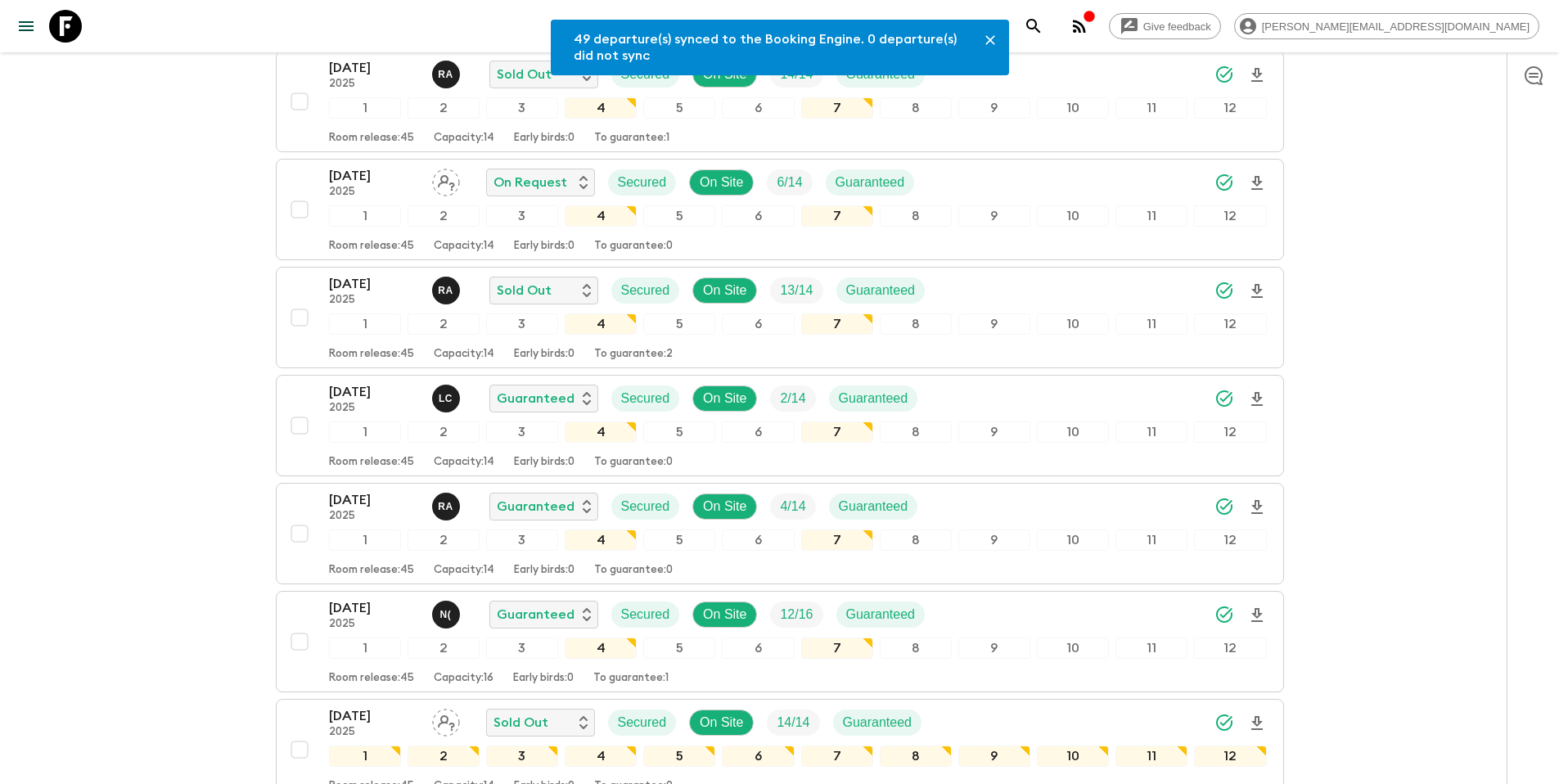
click at [1046, 399] on div "[DATE] 2025 L C Guaranteed Secured On Site 2 / 14 Guaranteed" at bounding box center [799, 398] width 938 height 33
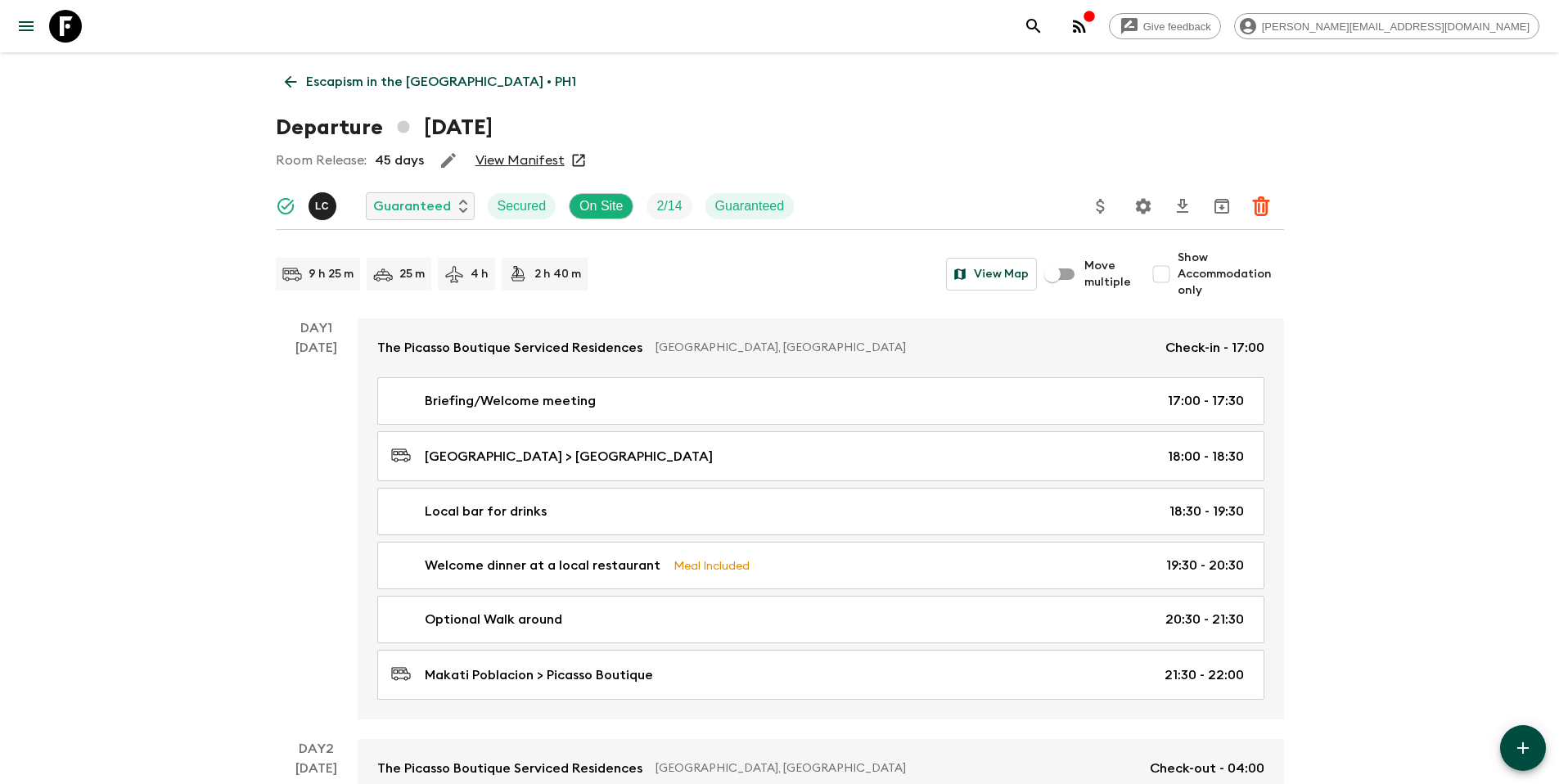
click at [1108, 203] on icon "Update Price, Early Bird Discount and Costs" at bounding box center [1100, 206] width 19 height 19
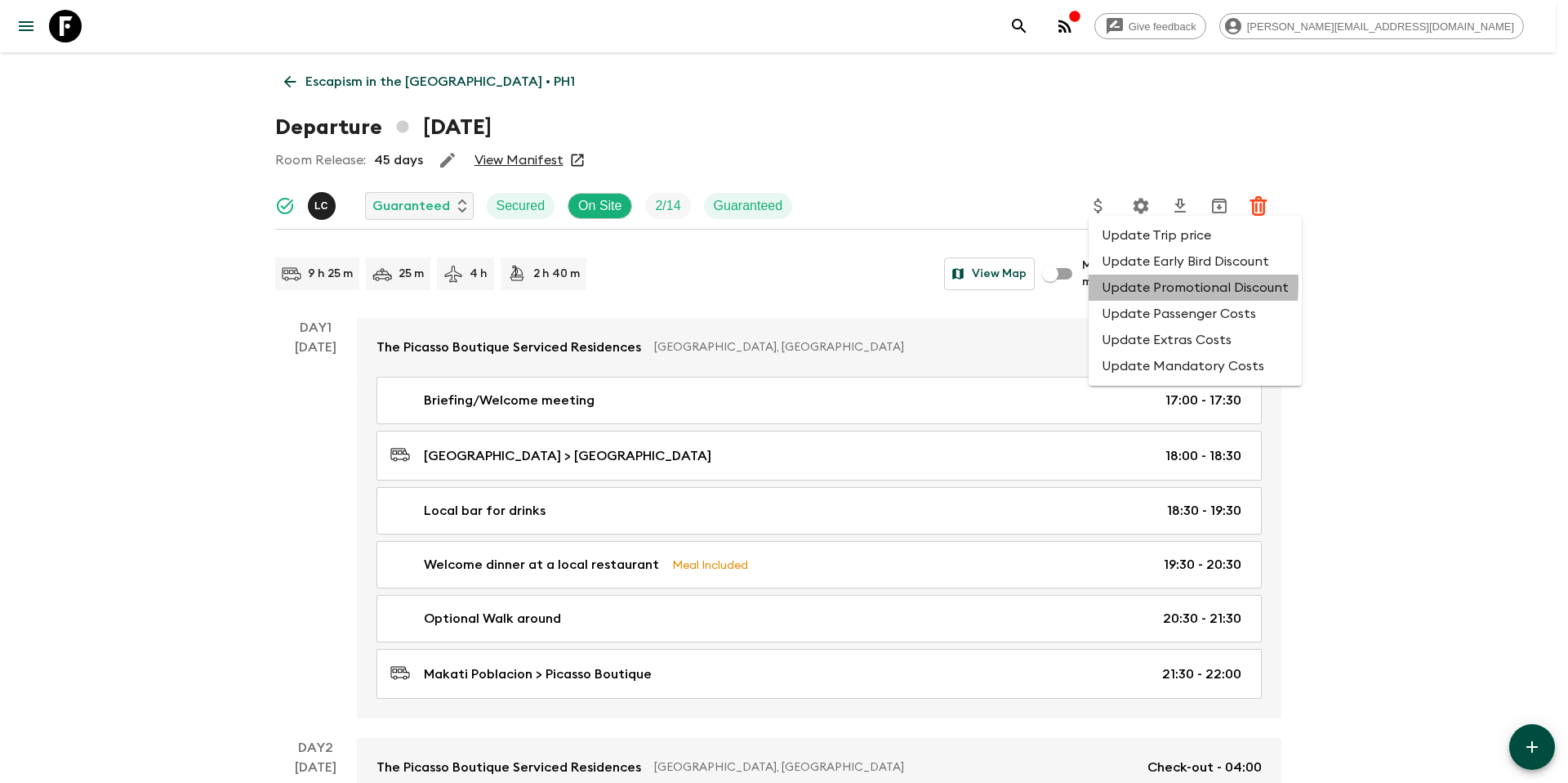
click at [1122, 285] on li "Update Promotional Discount" at bounding box center [1194, 288] width 213 height 27
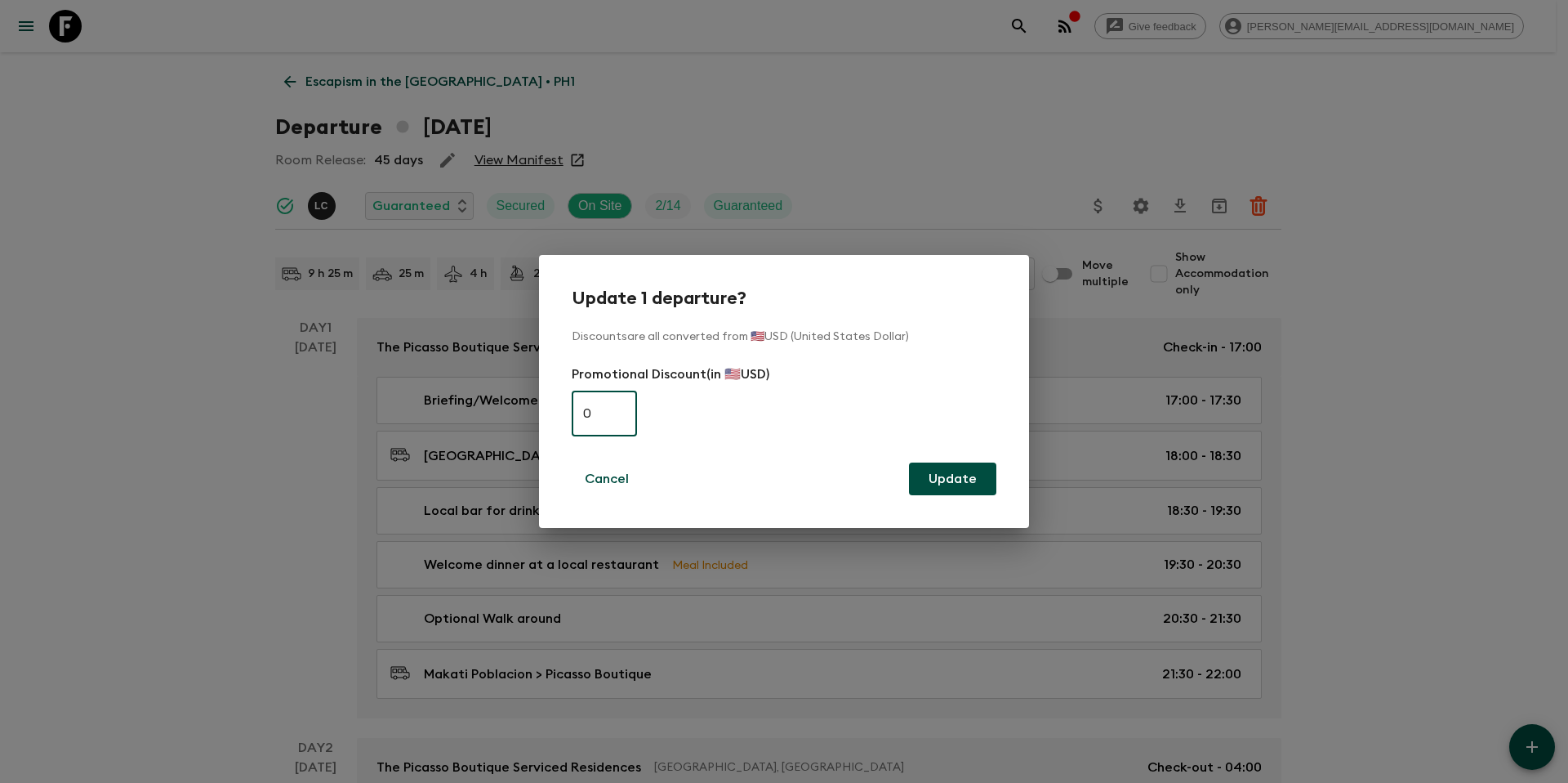
click at [887, 179] on div "Update 1 departure? Discounts are all converted from 🇺🇸USD (United States Dolla…" at bounding box center [784, 392] width 1568 height 783
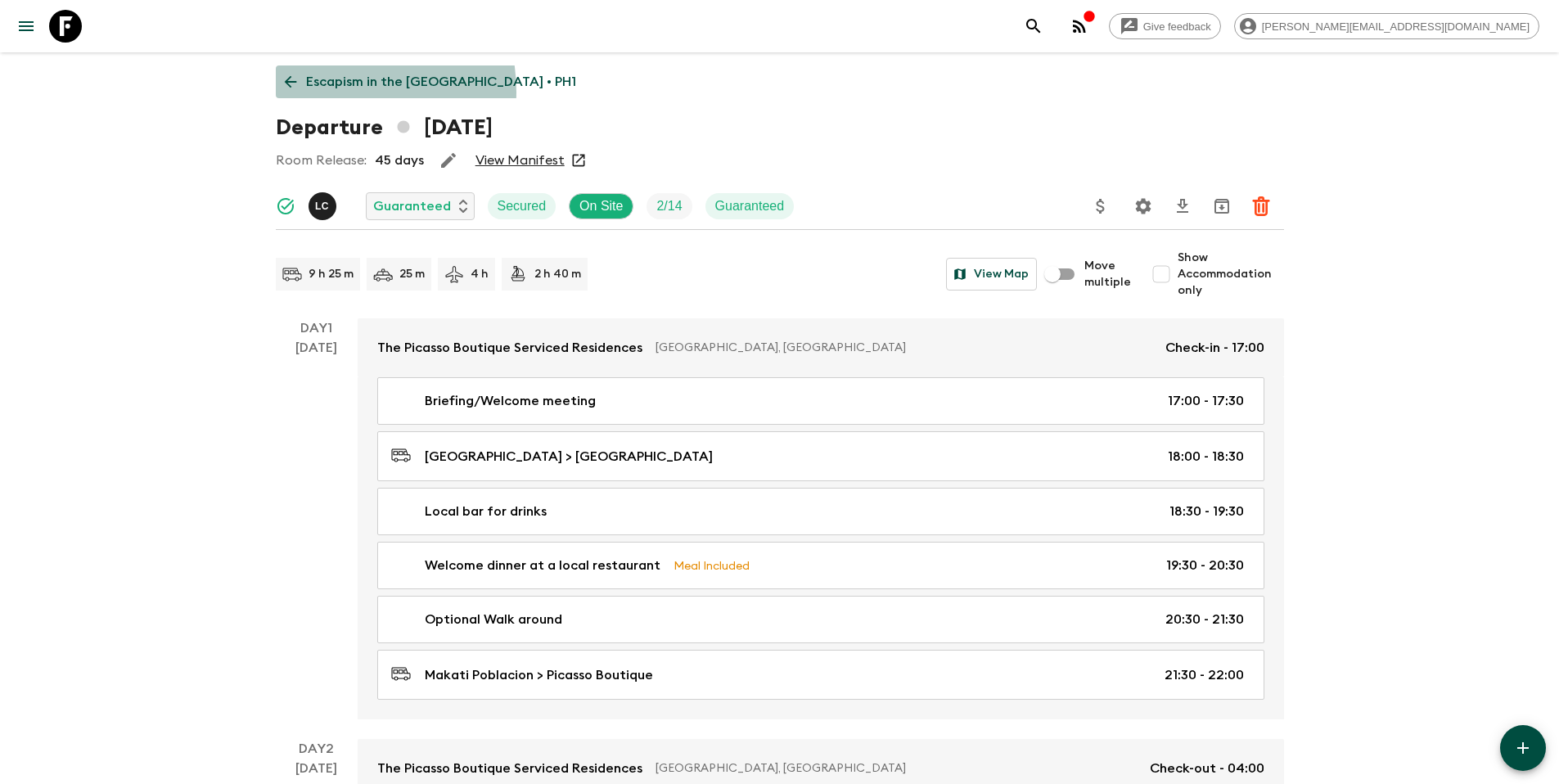
click at [324, 92] on link "Escapism in the [GEOGRAPHIC_DATA] • PH1" at bounding box center [430, 81] width 309 height 33
